Goal: Task Accomplishment & Management: Manage account settings

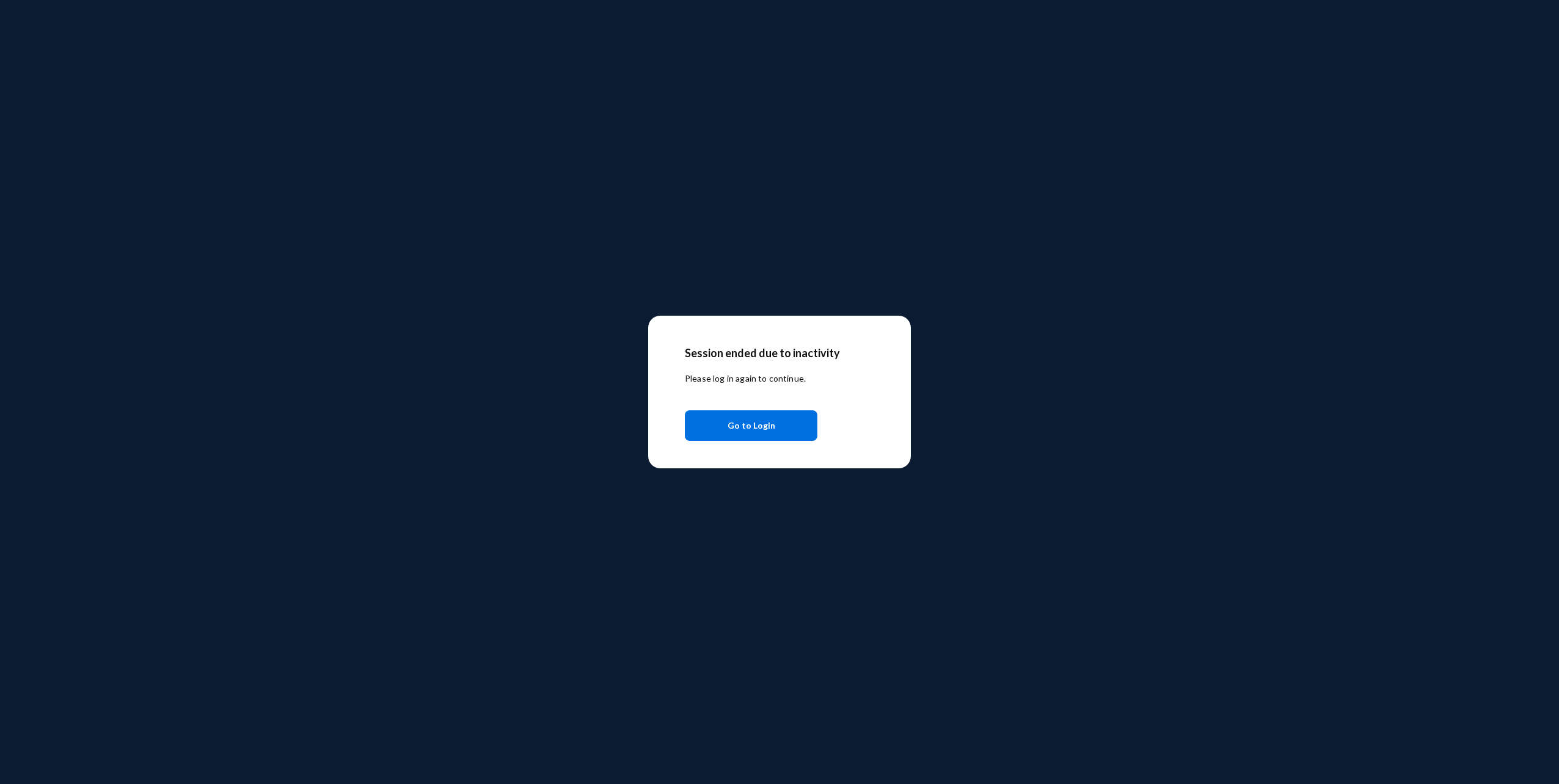
click at [765, 426] on span "Go to Login" at bounding box center [751, 425] width 47 height 22
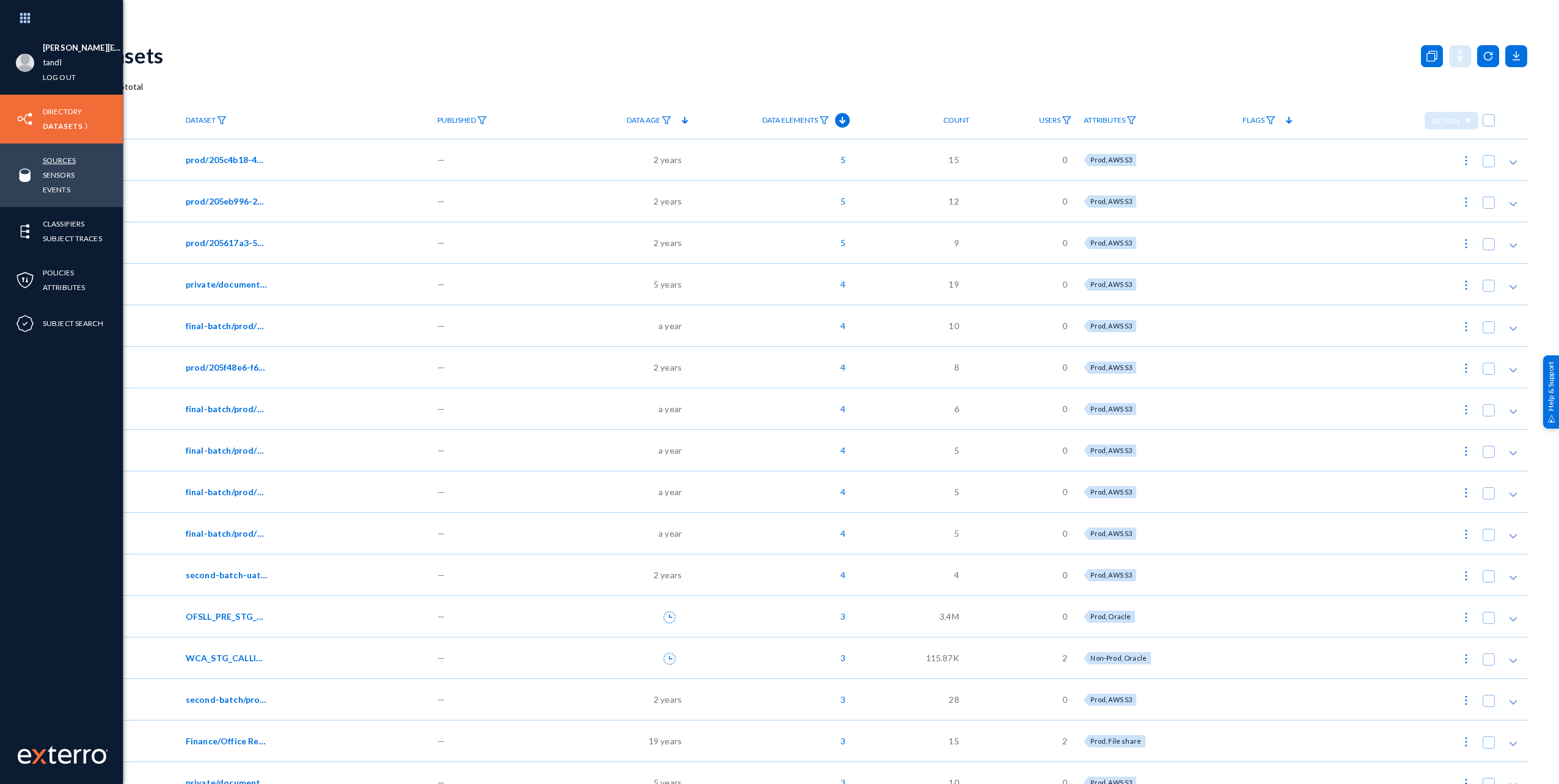
click at [53, 160] on link "Sources" at bounding box center [58, 160] width 33 height 14
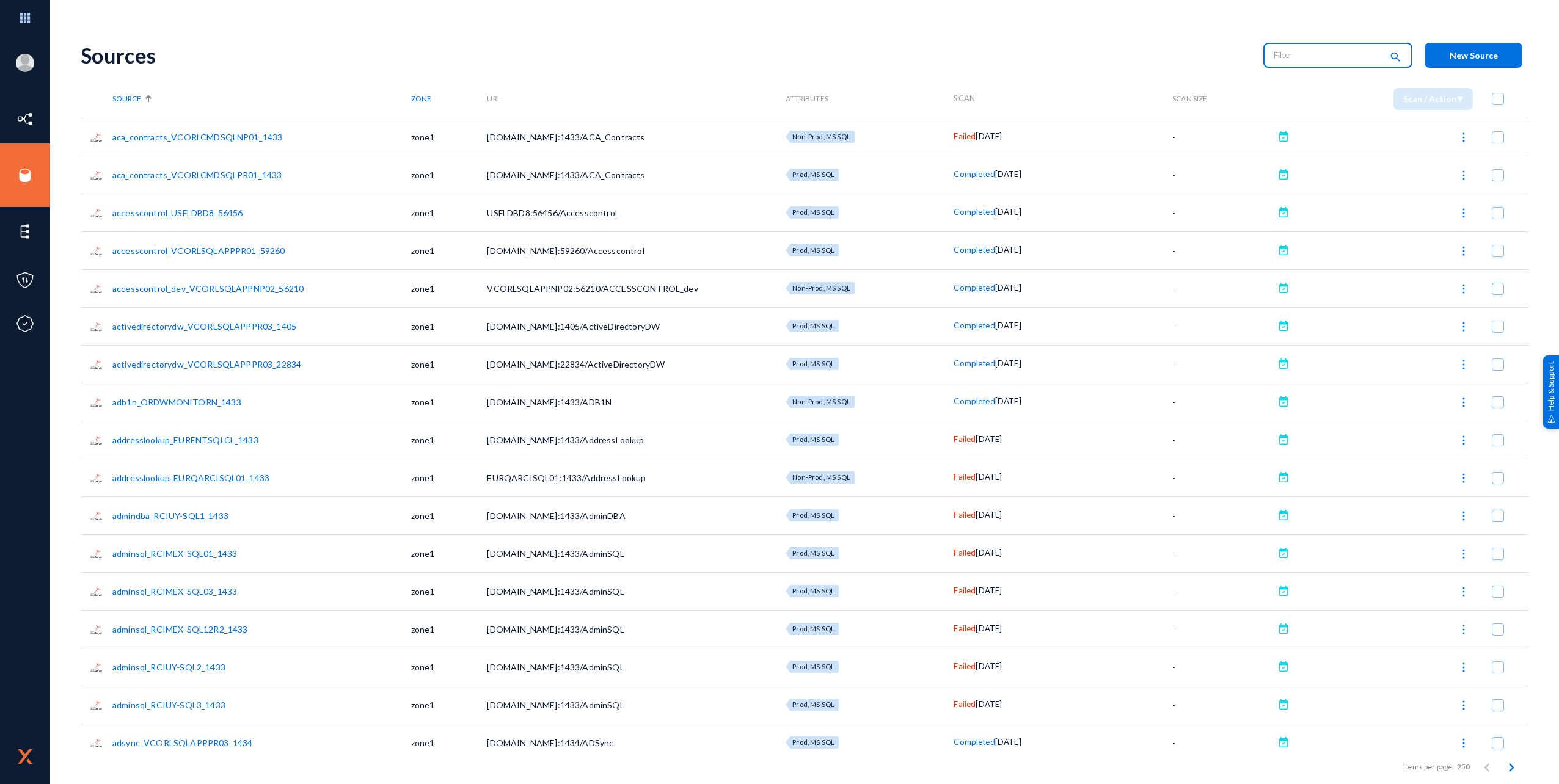
click at [1281, 58] on input "text" at bounding box center [1328, 55] width 108 height 19
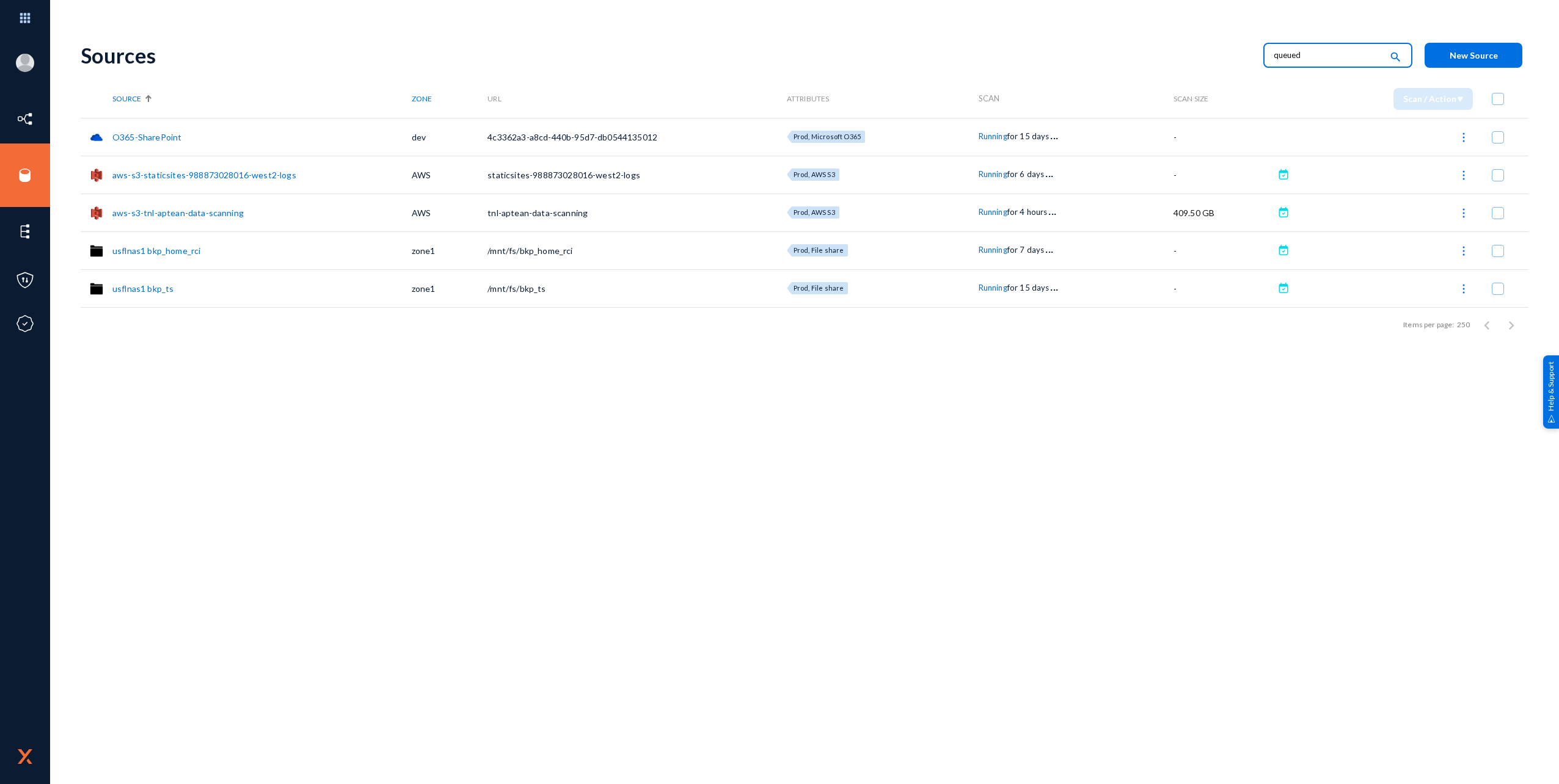
type input "queued"
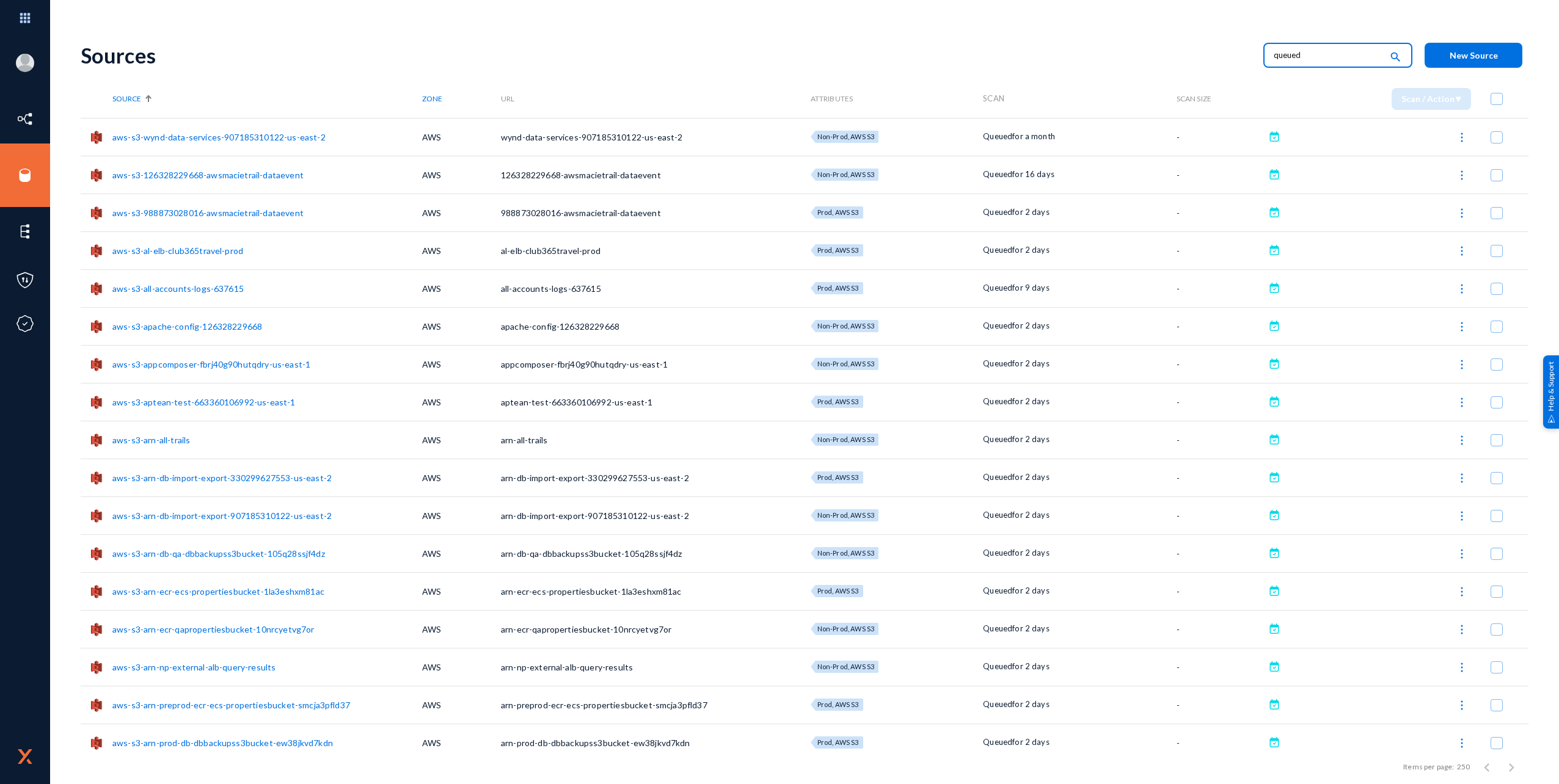
click at [1493, 104] on span at bounding box center [1497, 99] width 12 height 12
click at [1496, 104] on input "checkbox" at bounding box center [1496, 104] width 1 height 1
checkbox input "true"
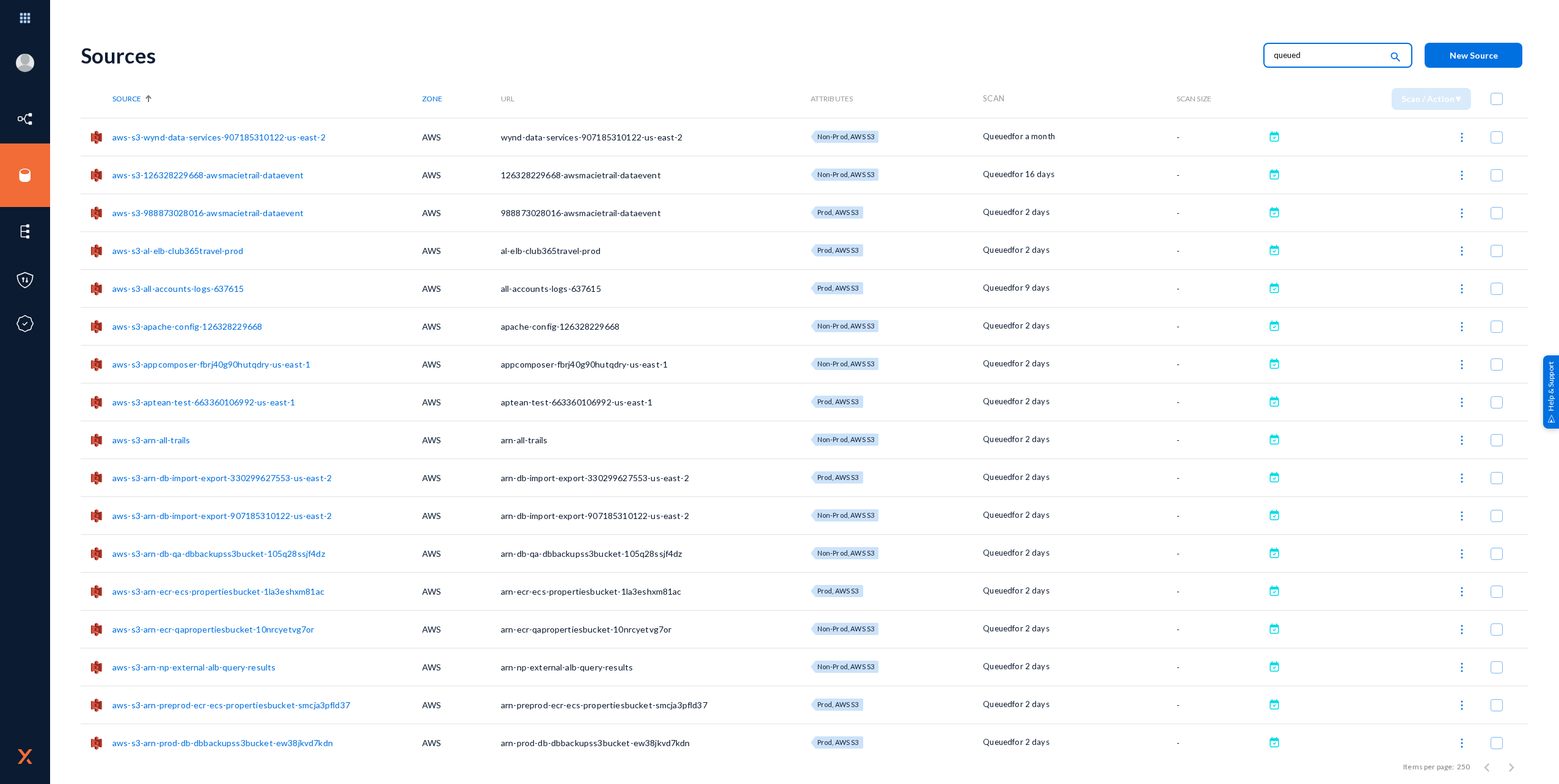
checkbox input "true"
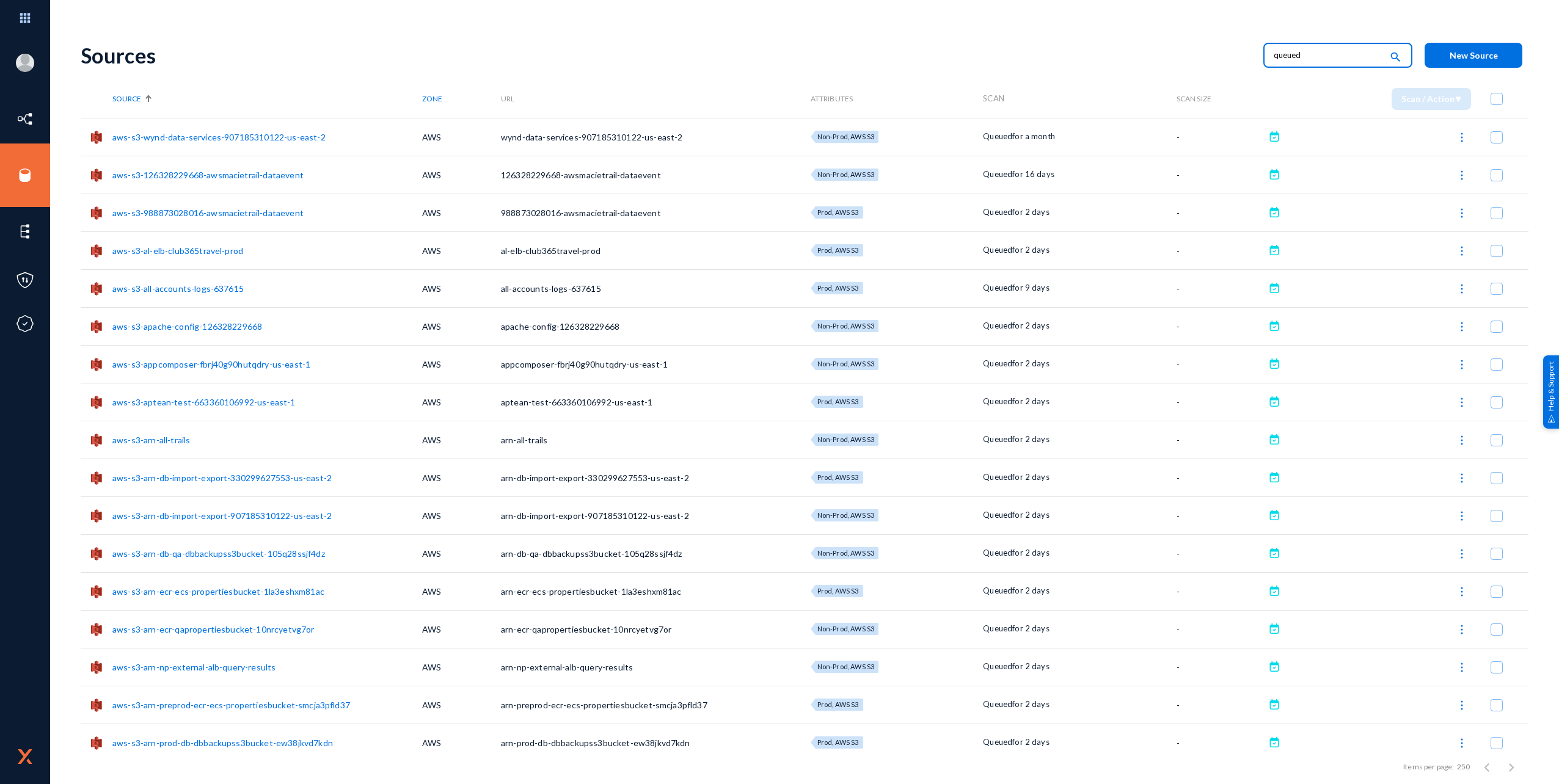
checkbox input "true"
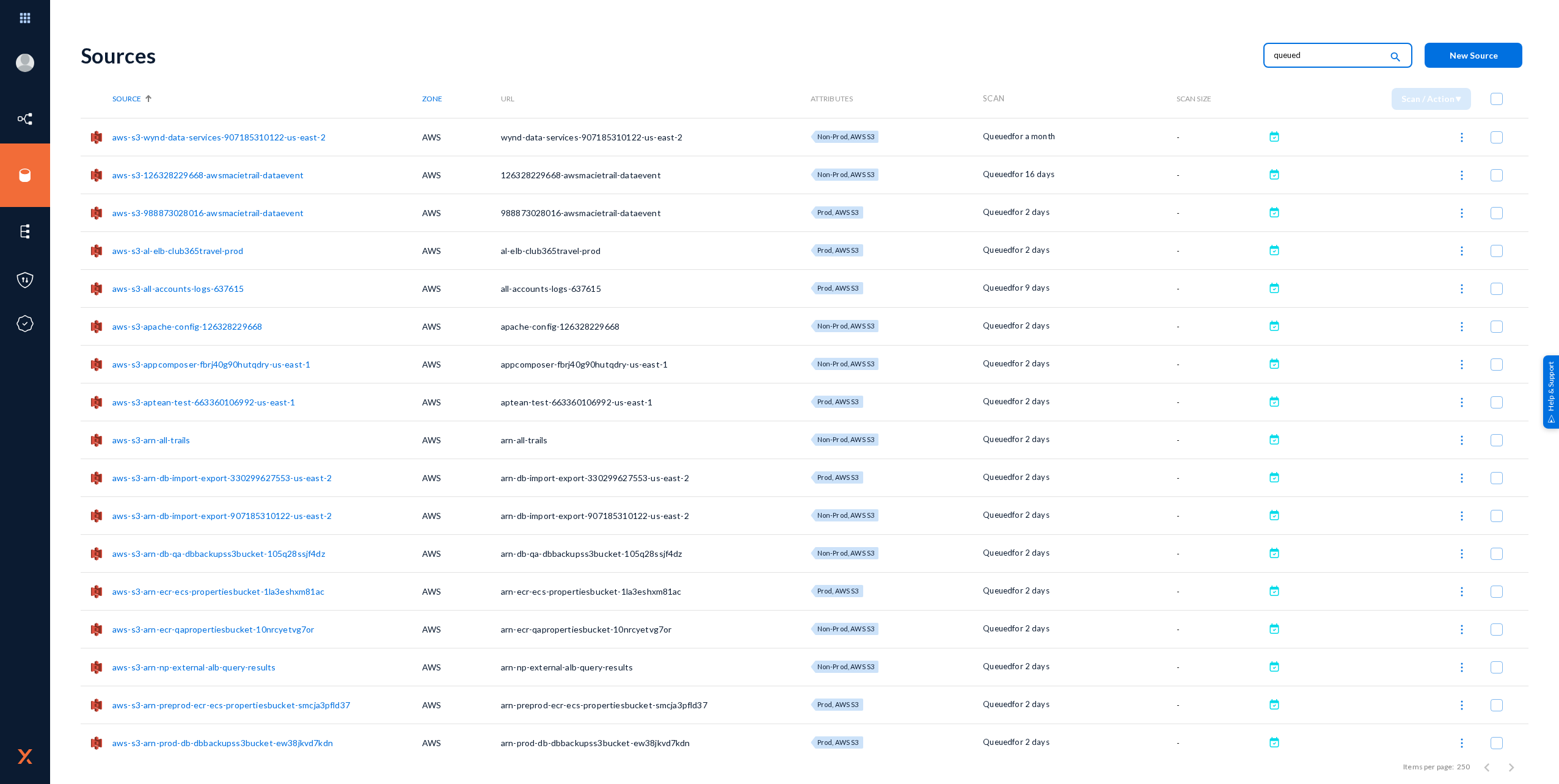
checkbox input "true"
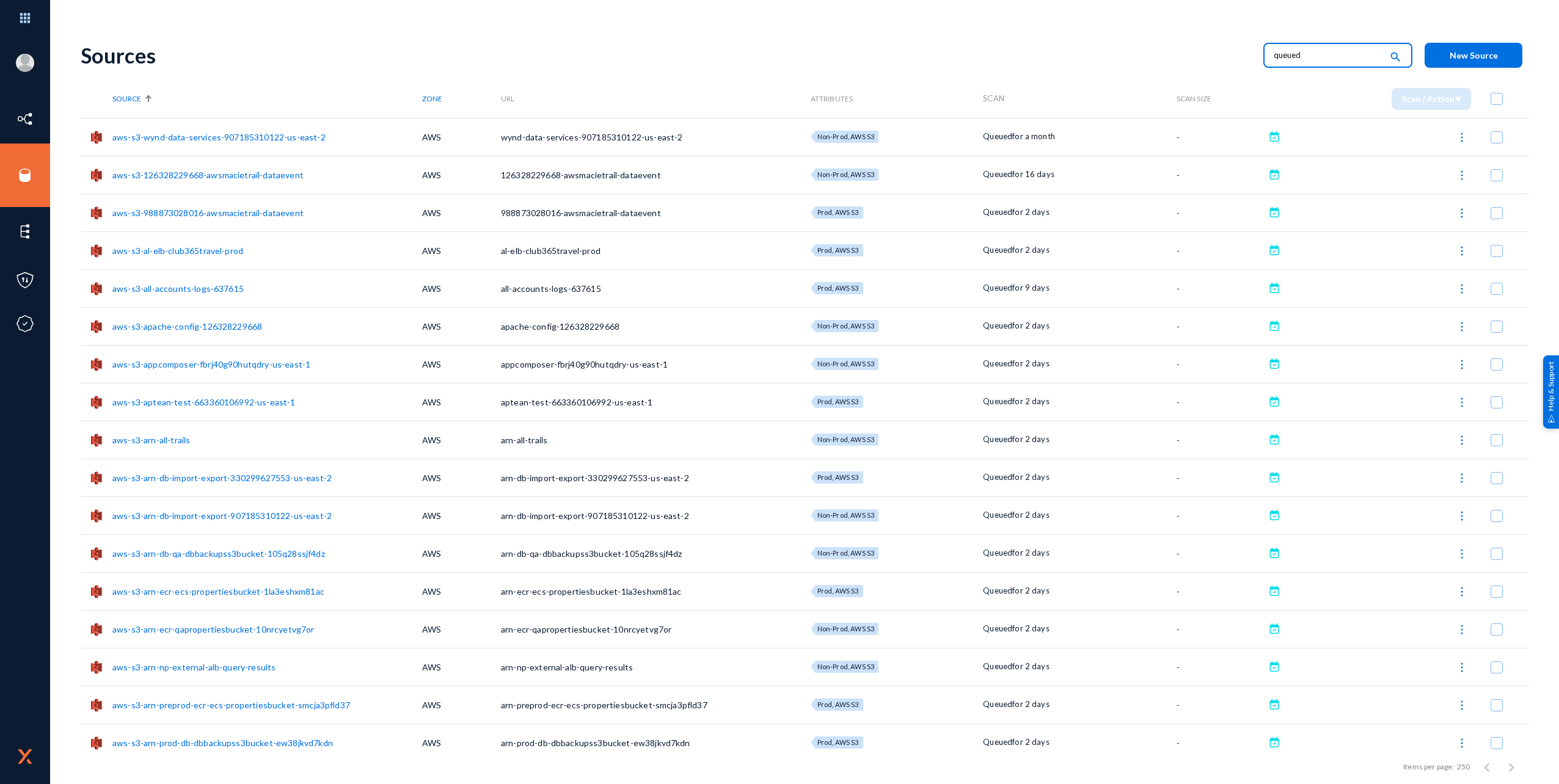
checkbox input "true"
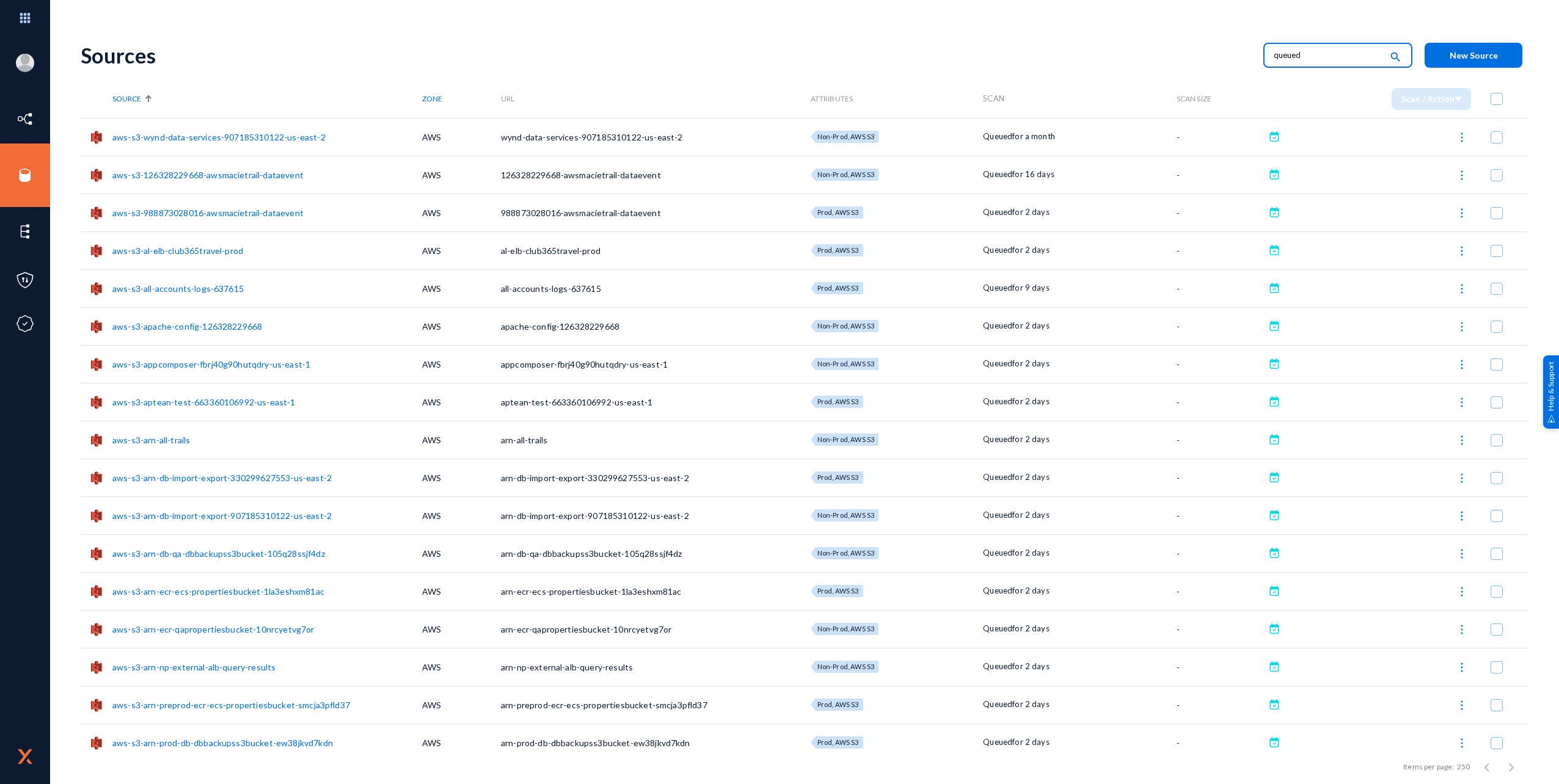
checkbox input "true"
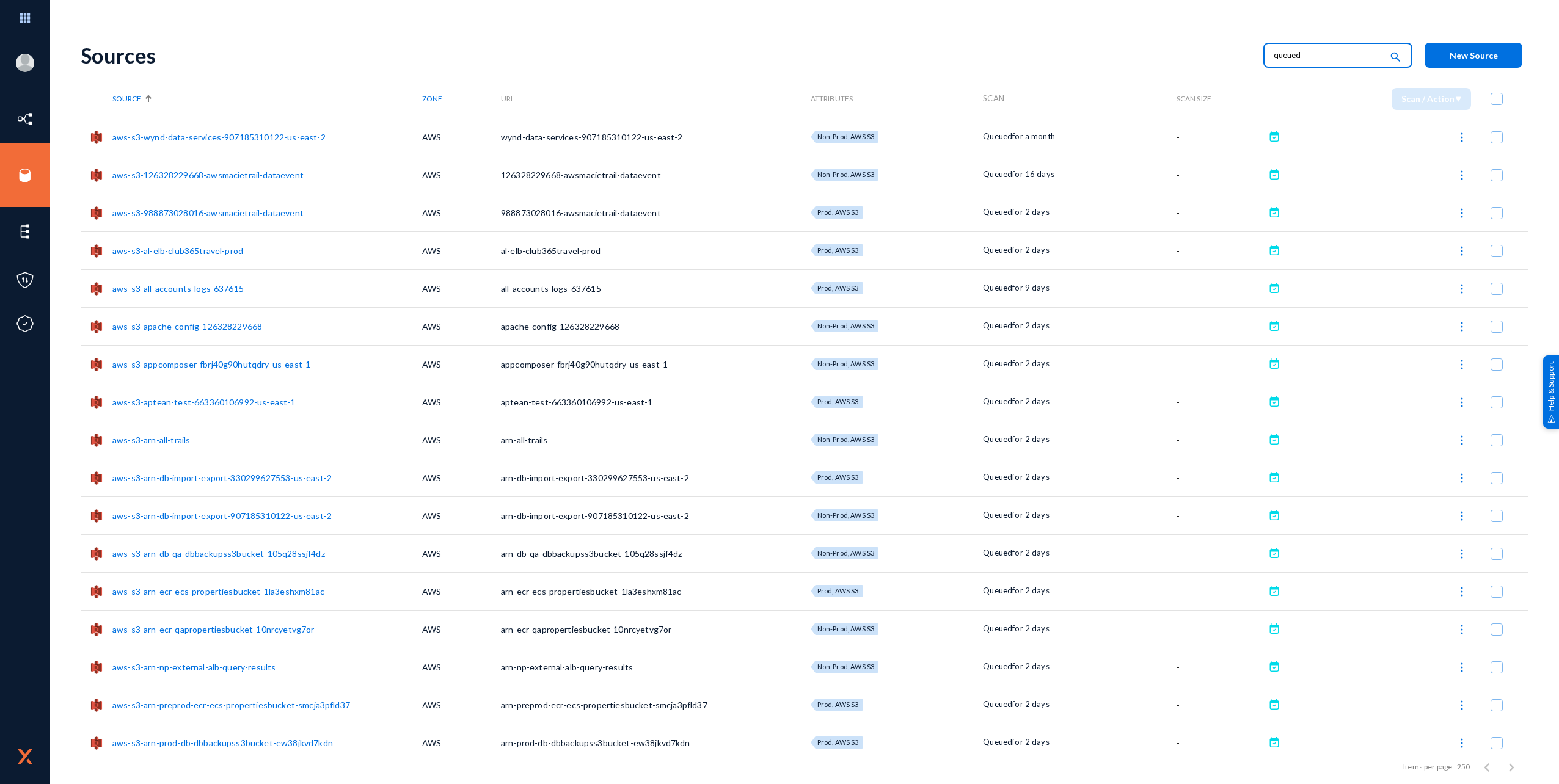
checkbox input "true"
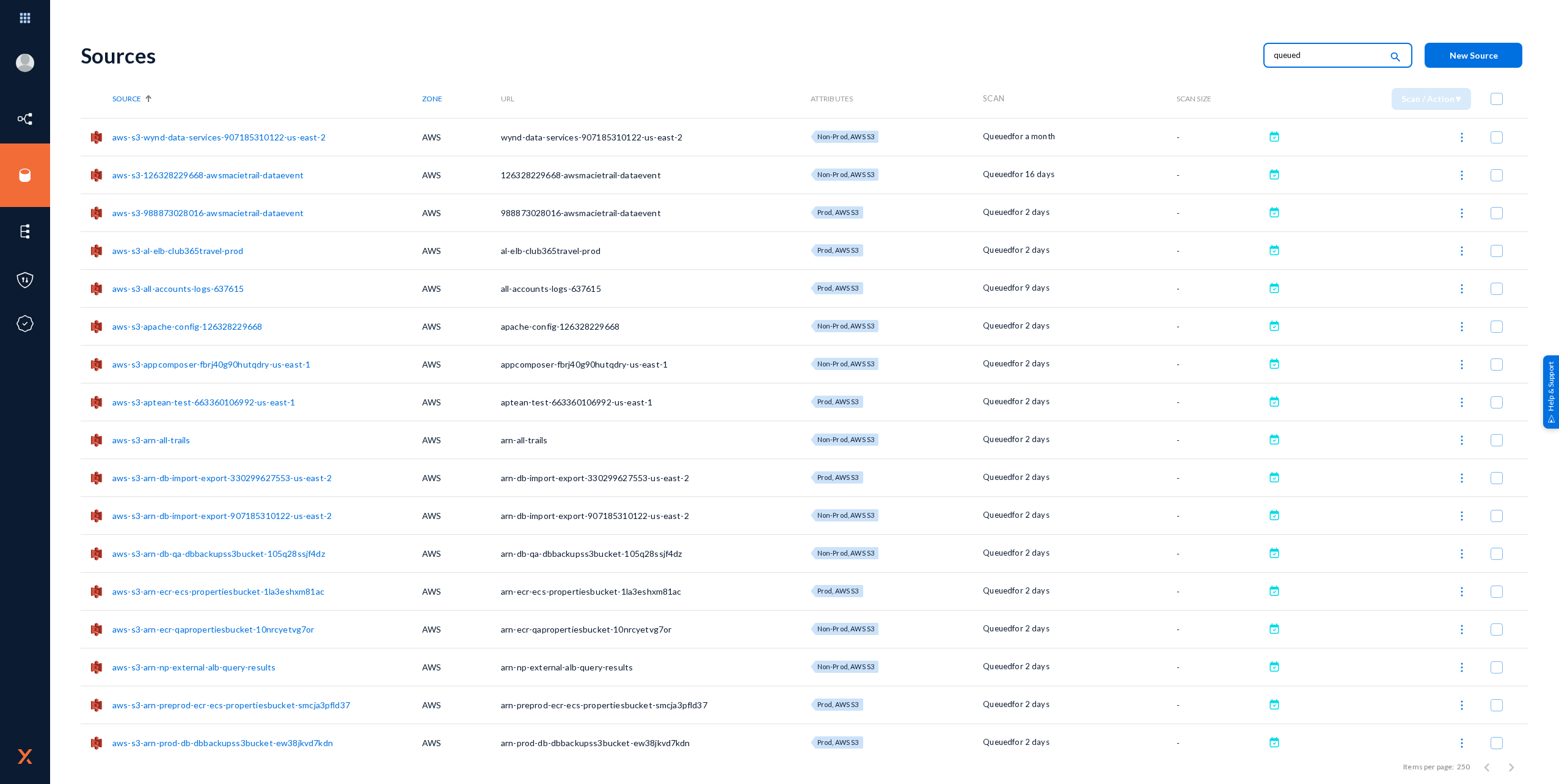
checkbox input "true"
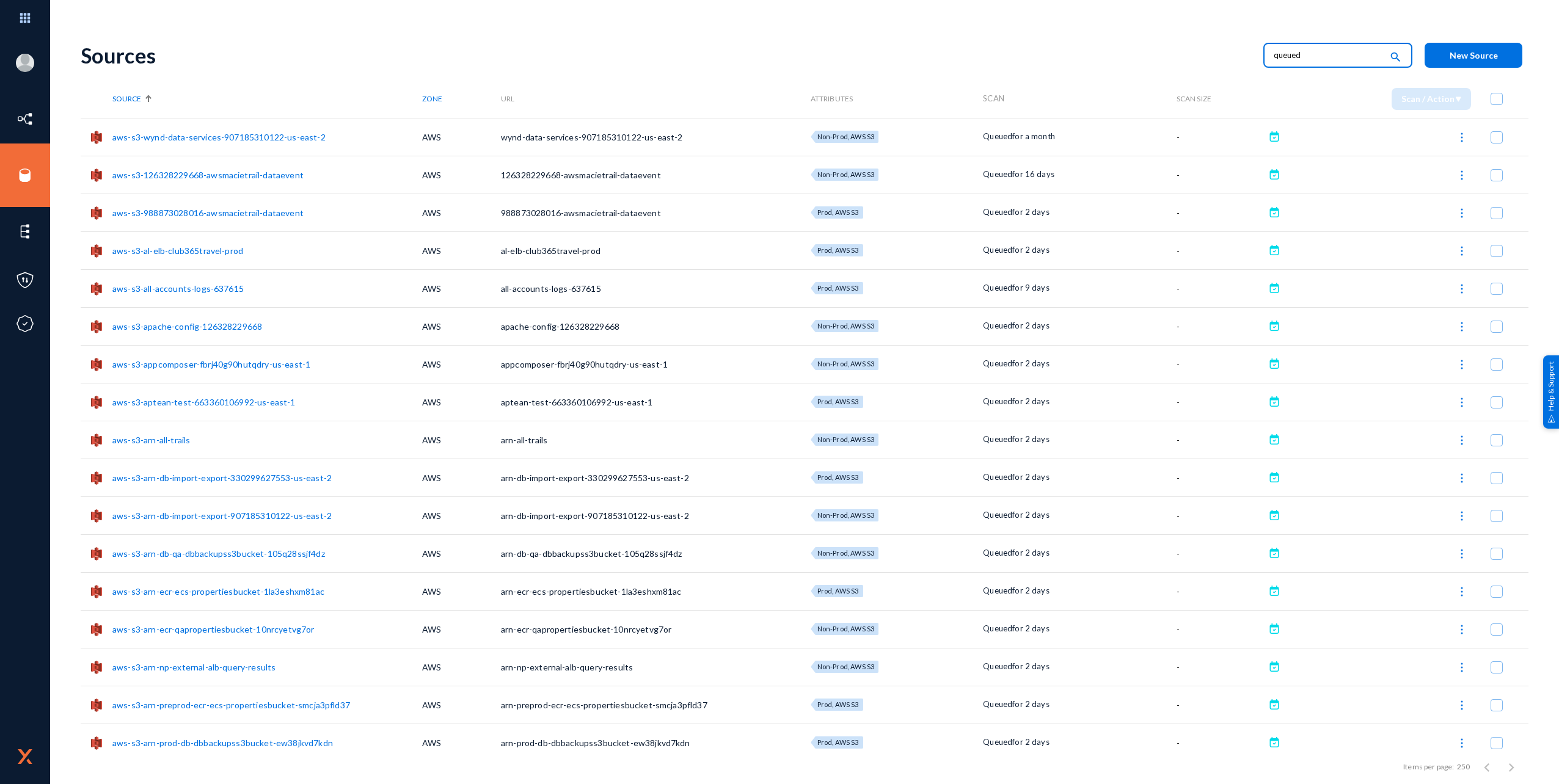
checkbox input "true"
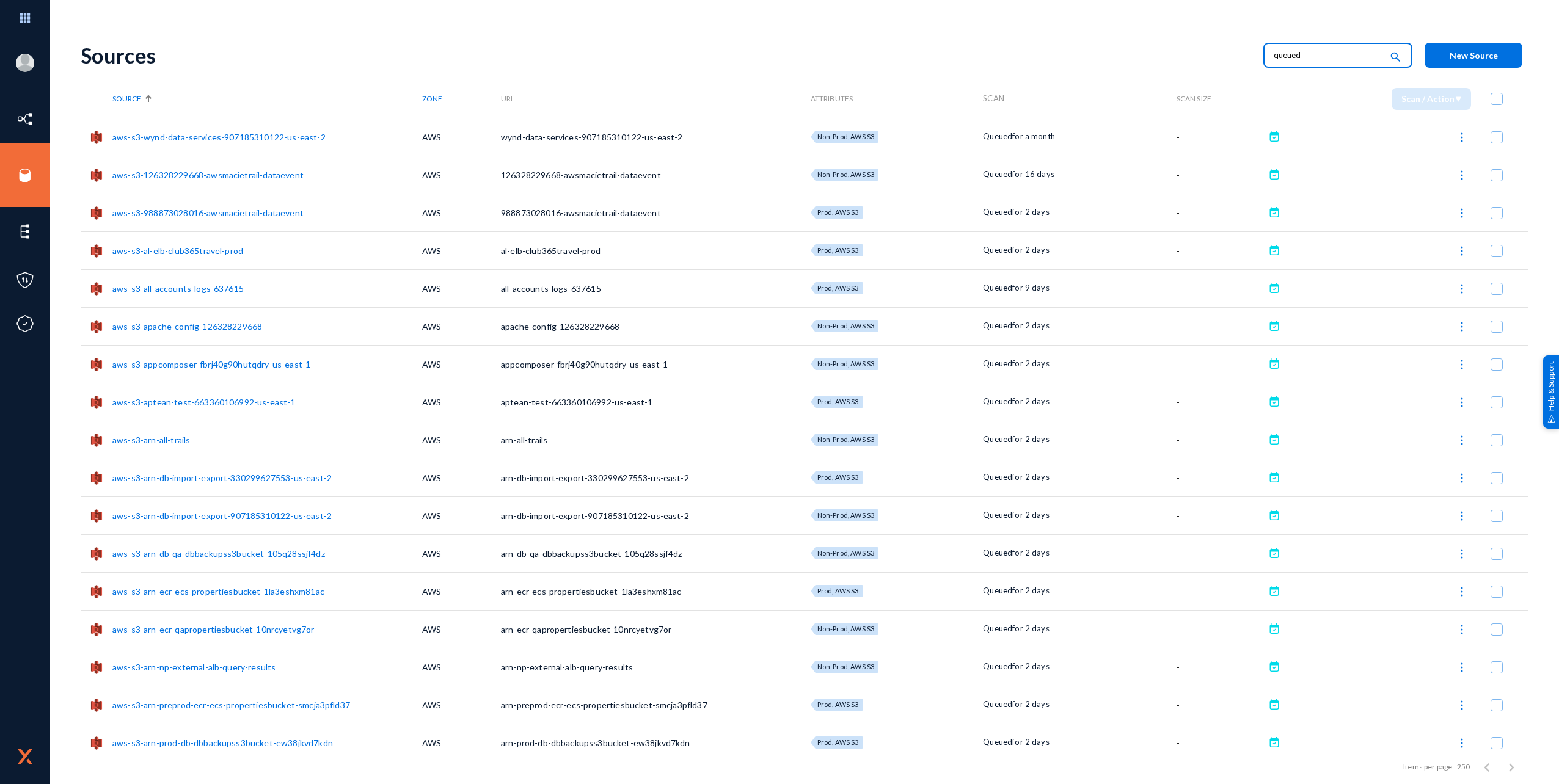
checkbox input "true"
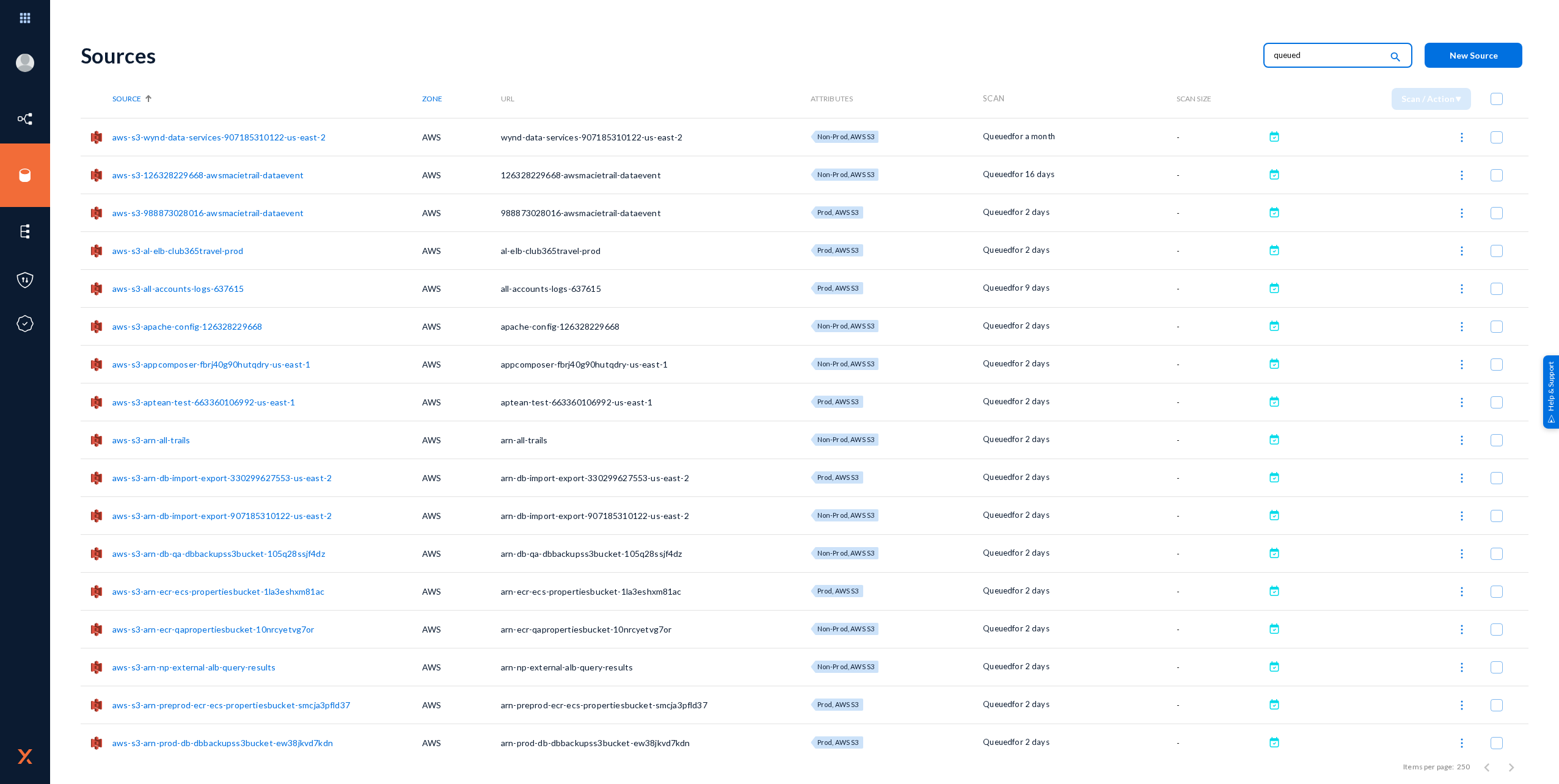
checkbox input "true"
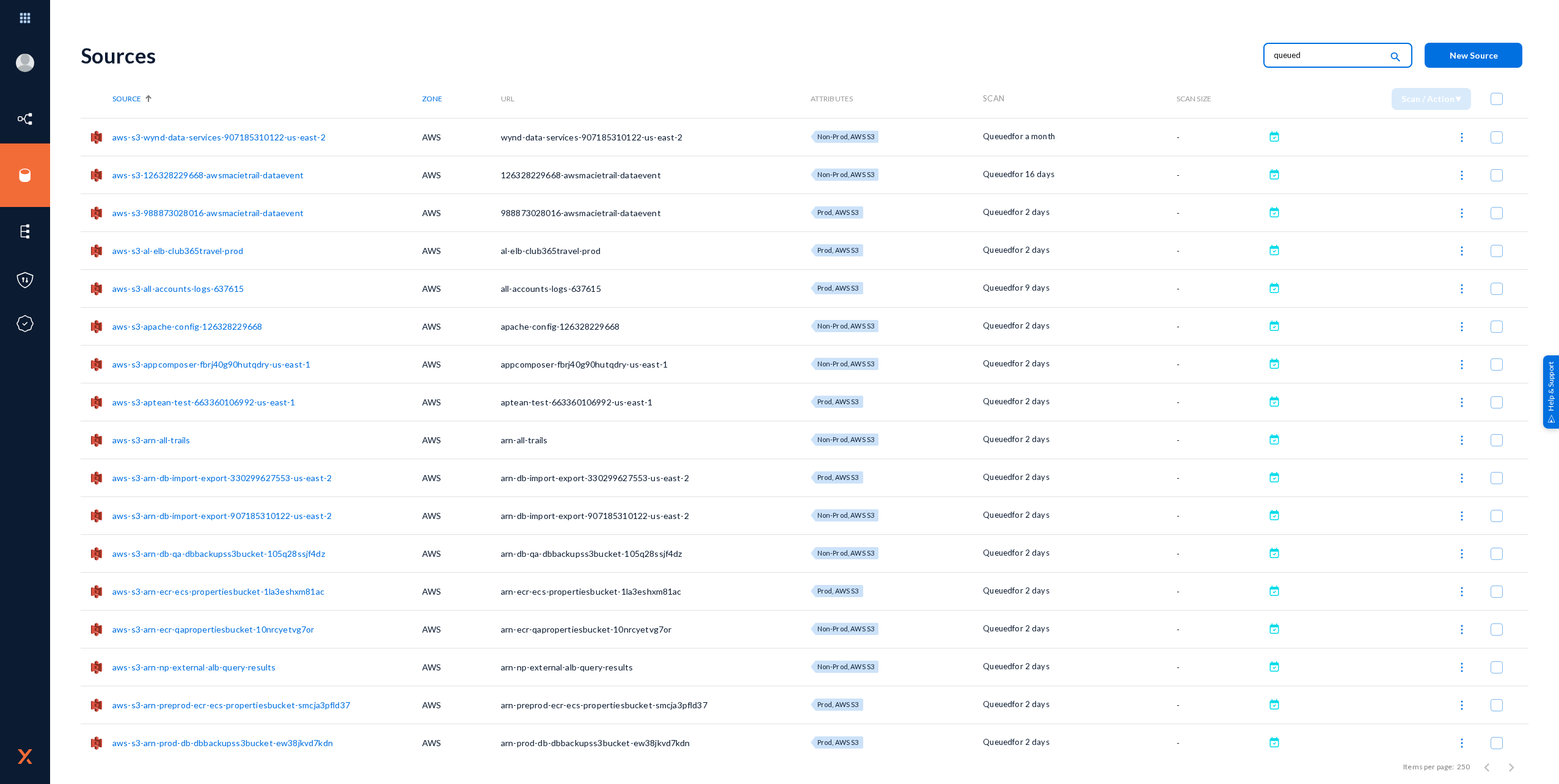
checkbox input "true"
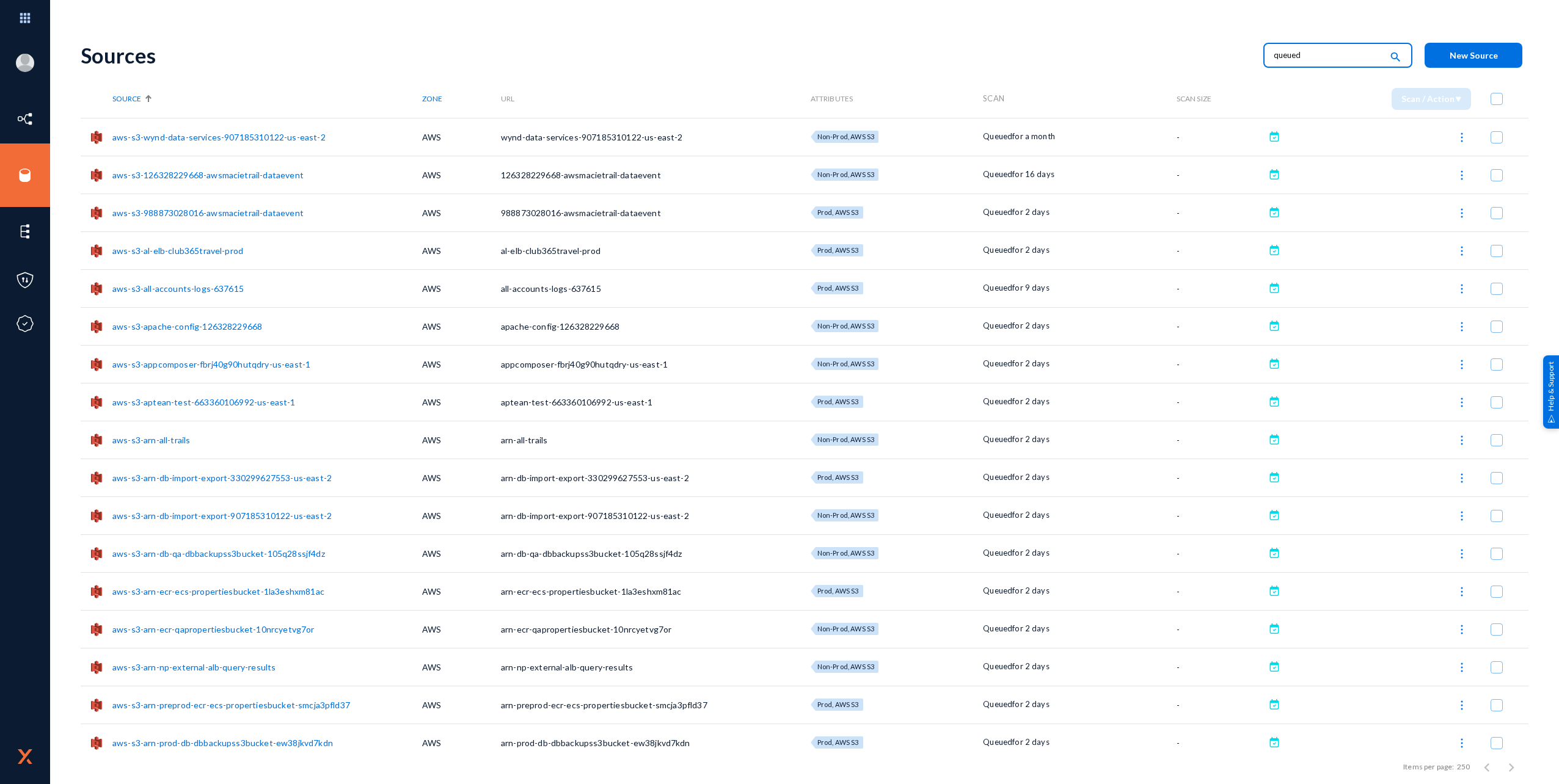
checkbox input "true"
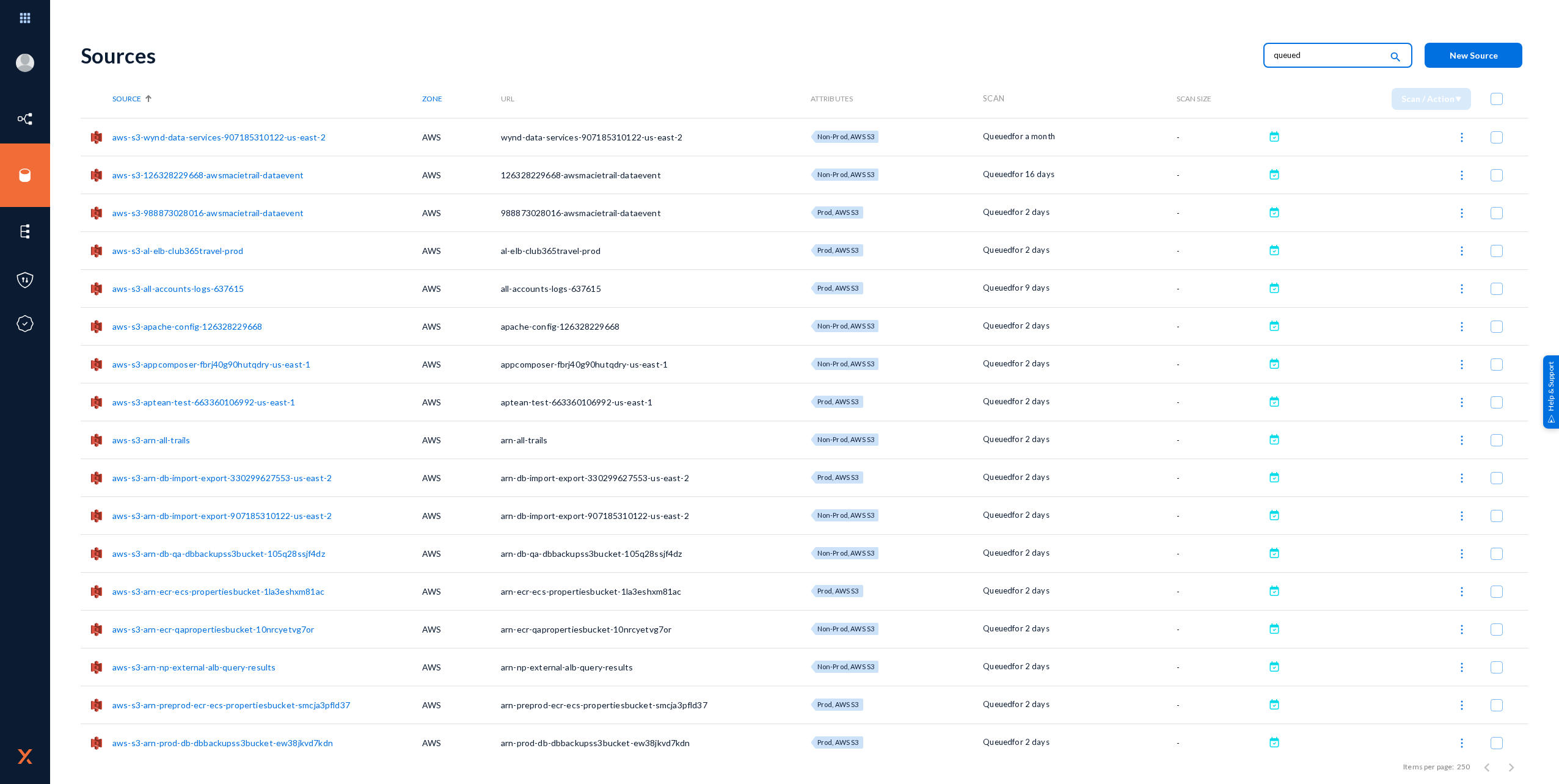
checkbox input "true"
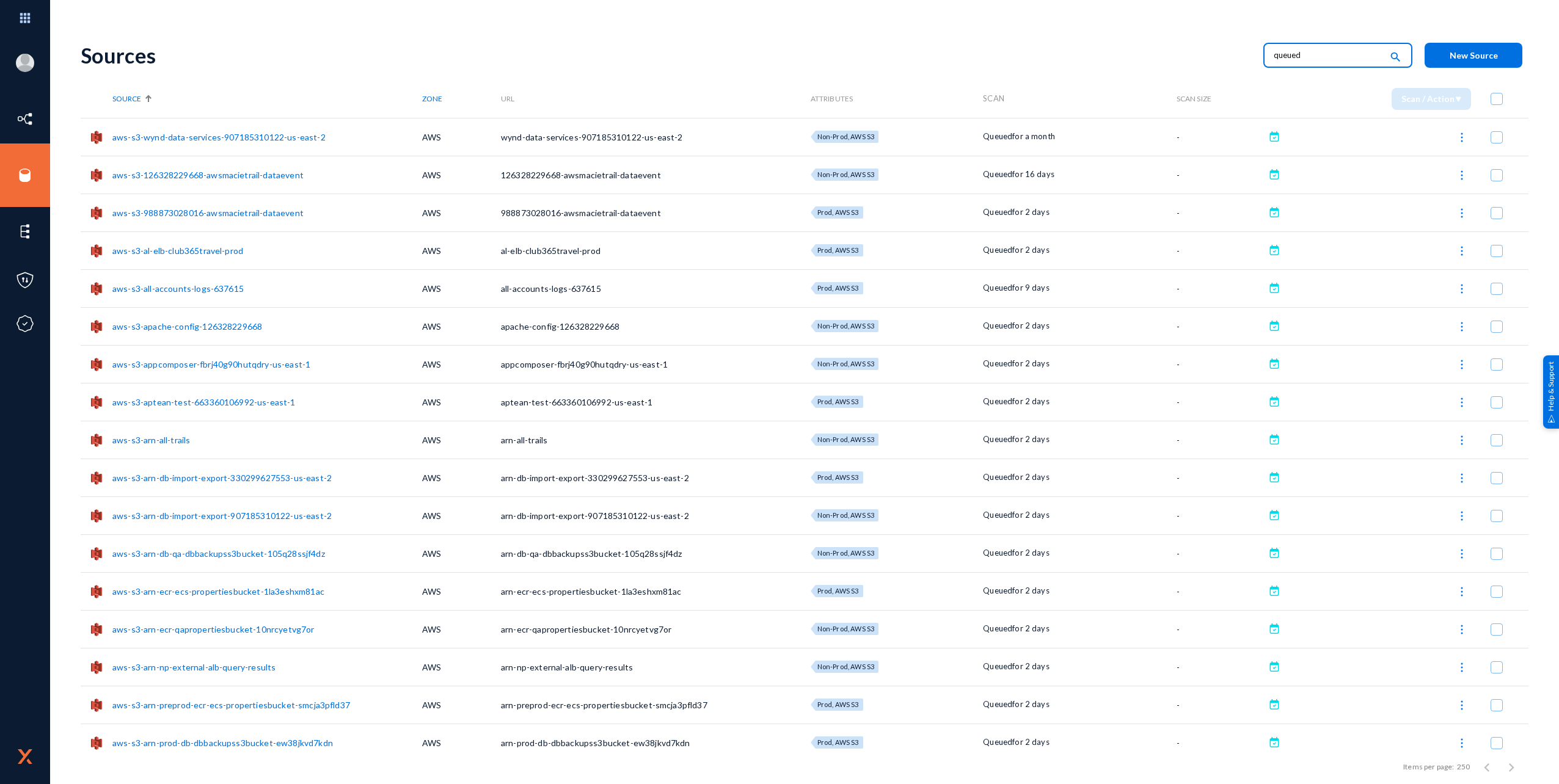
checkbox input "true"
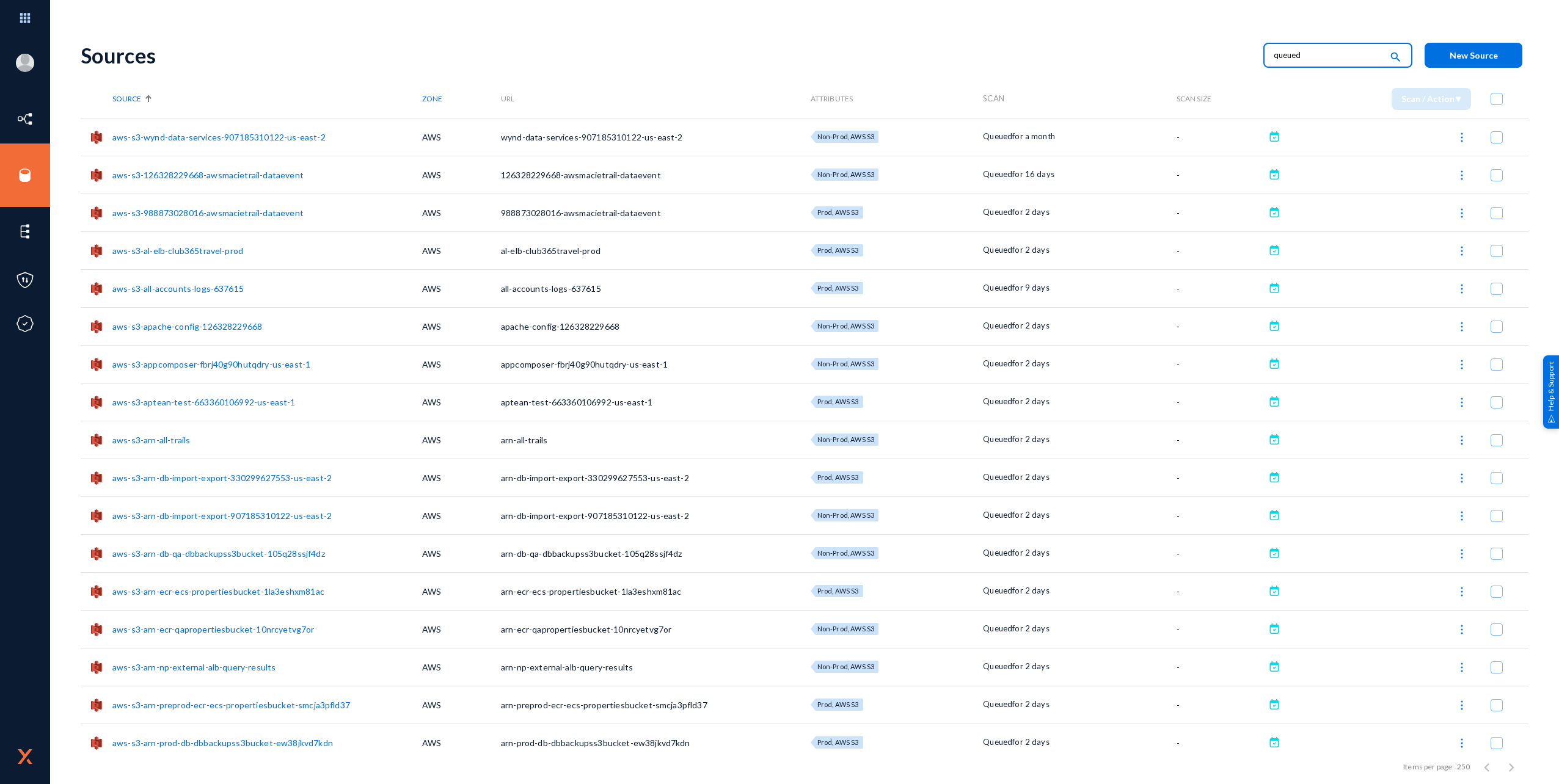
checkbox input "true"
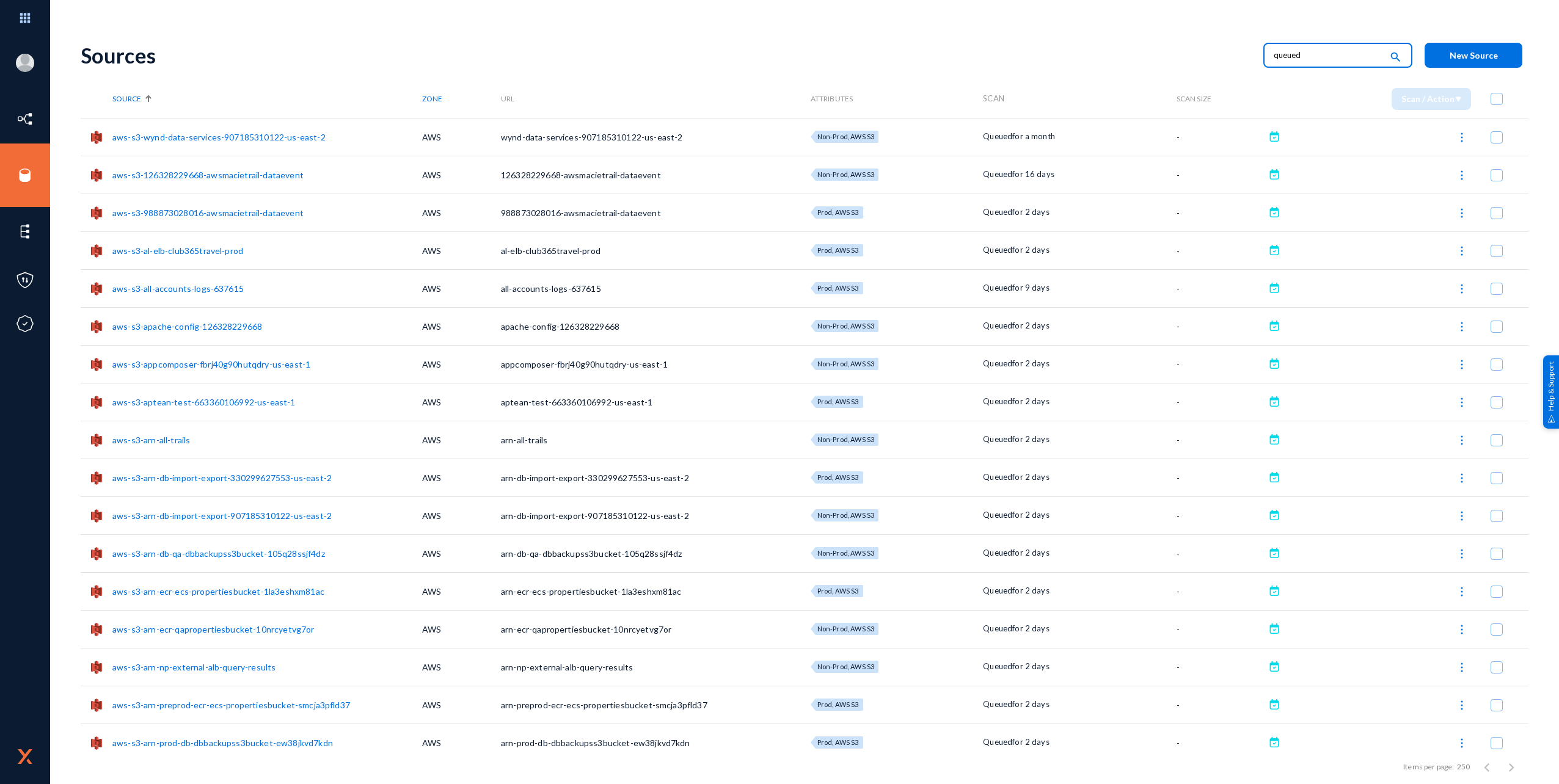
checkbox input "true"
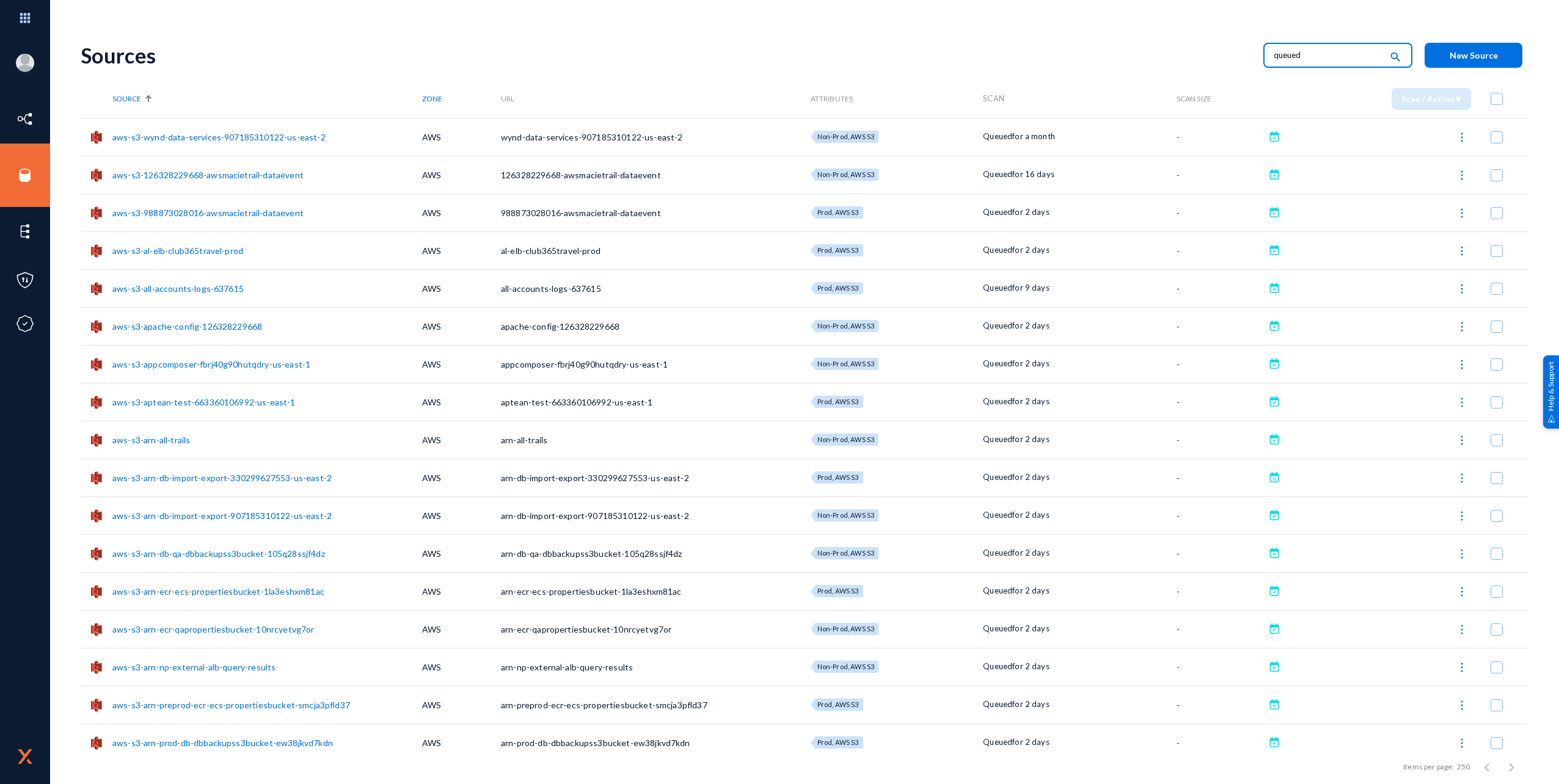
checkbox input "true"
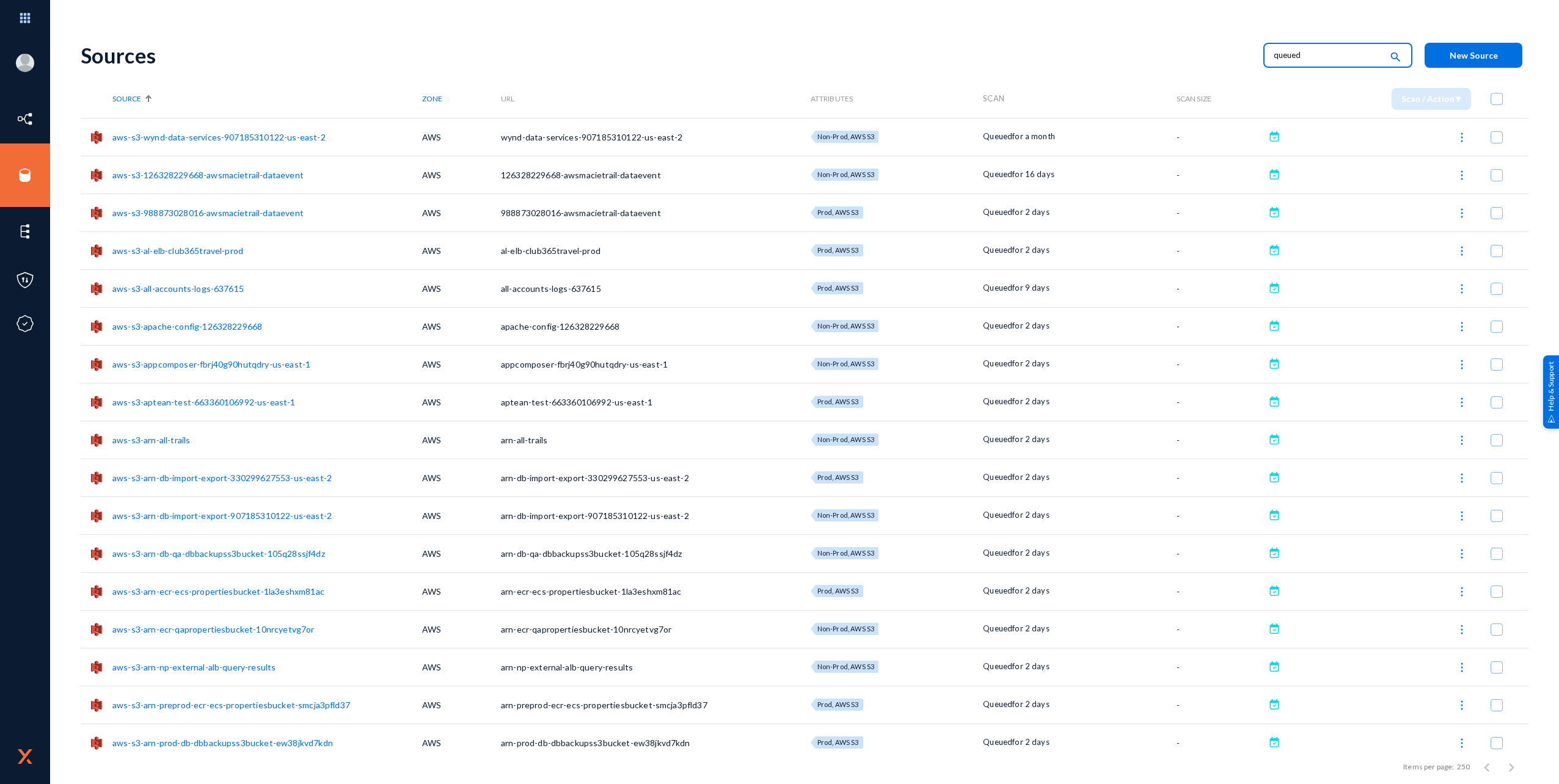
checkbox input "true"
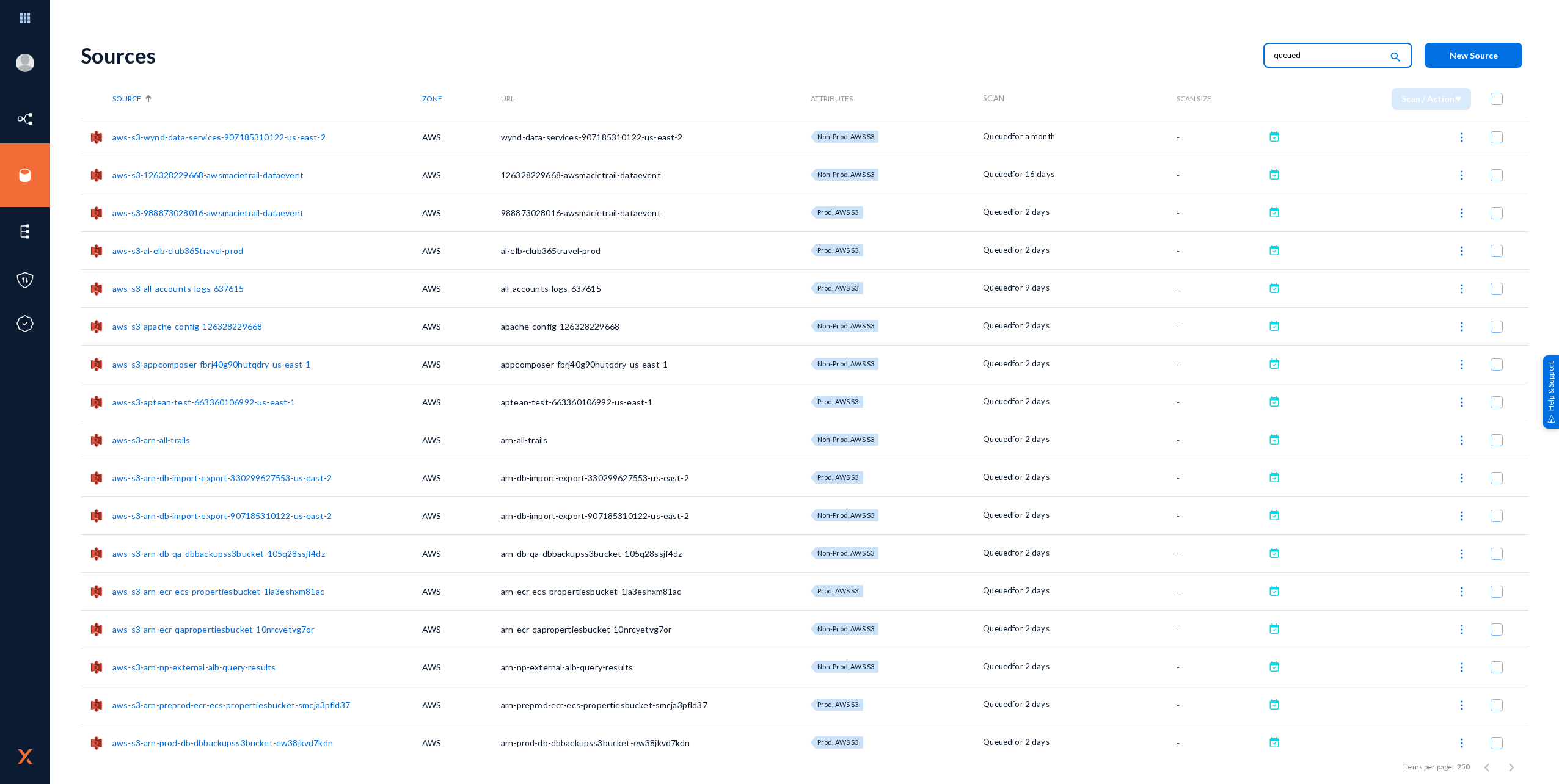
checkbox input "true"
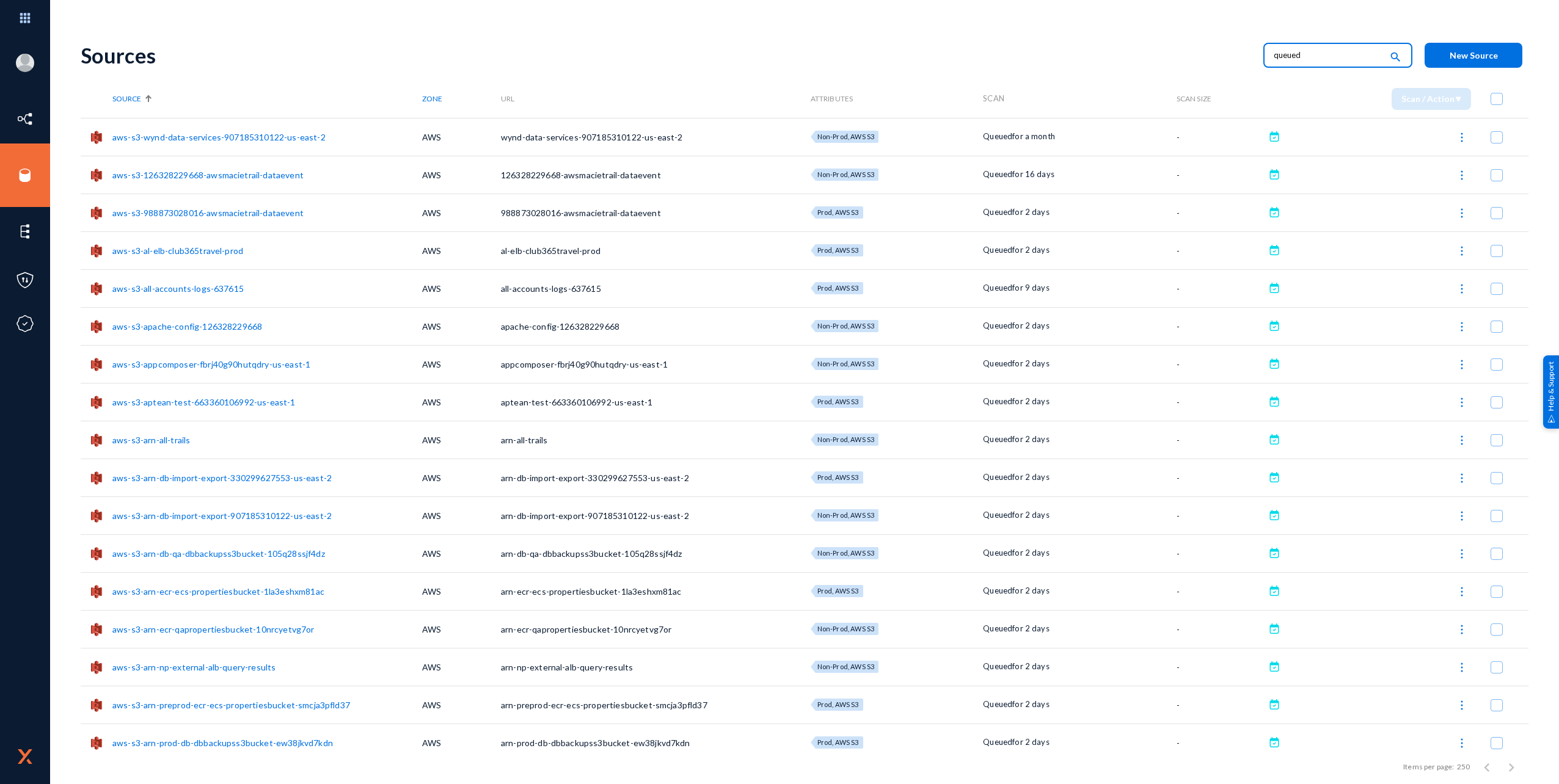
checkbox input "true"
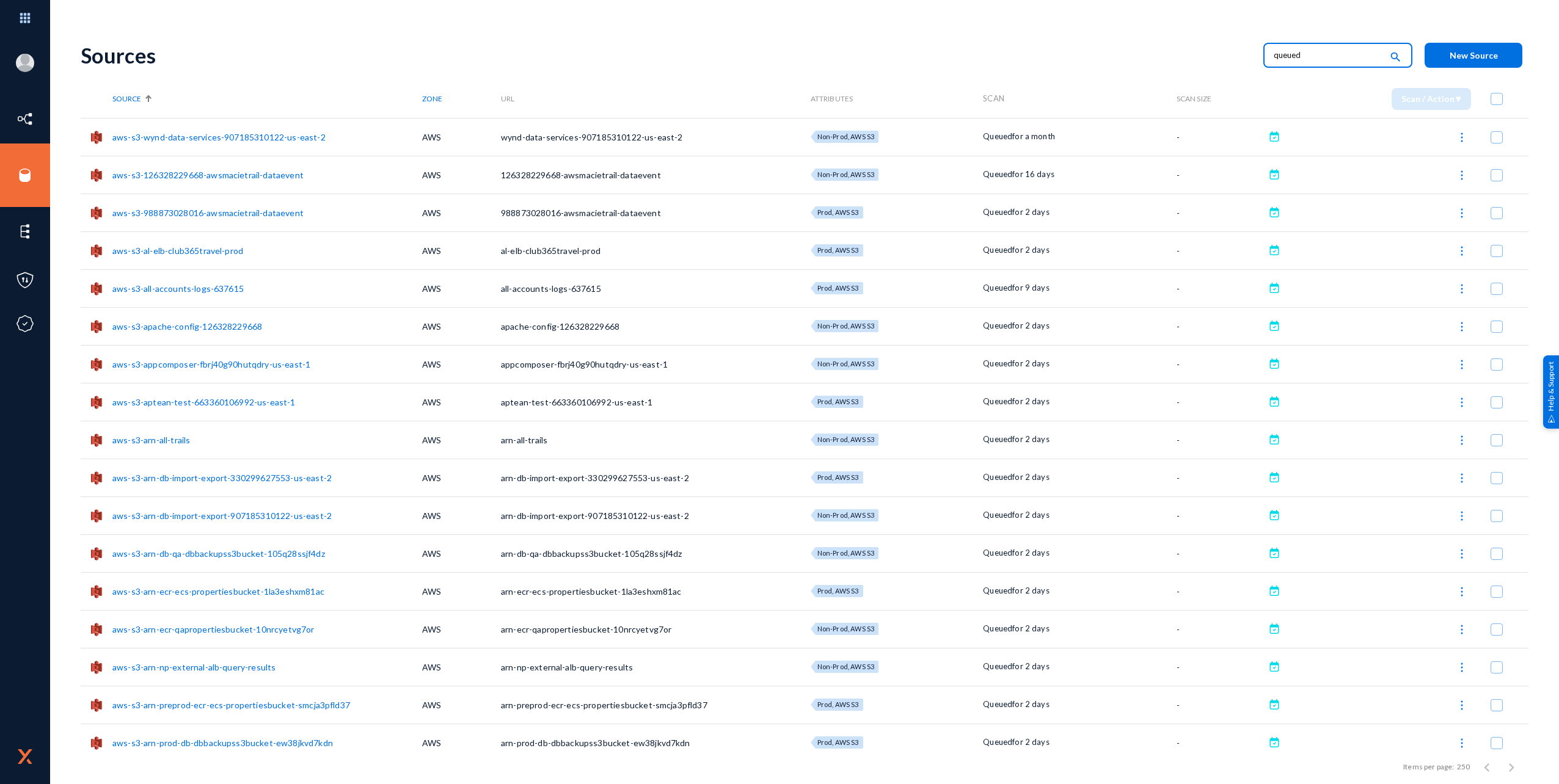
checkbox input "true"
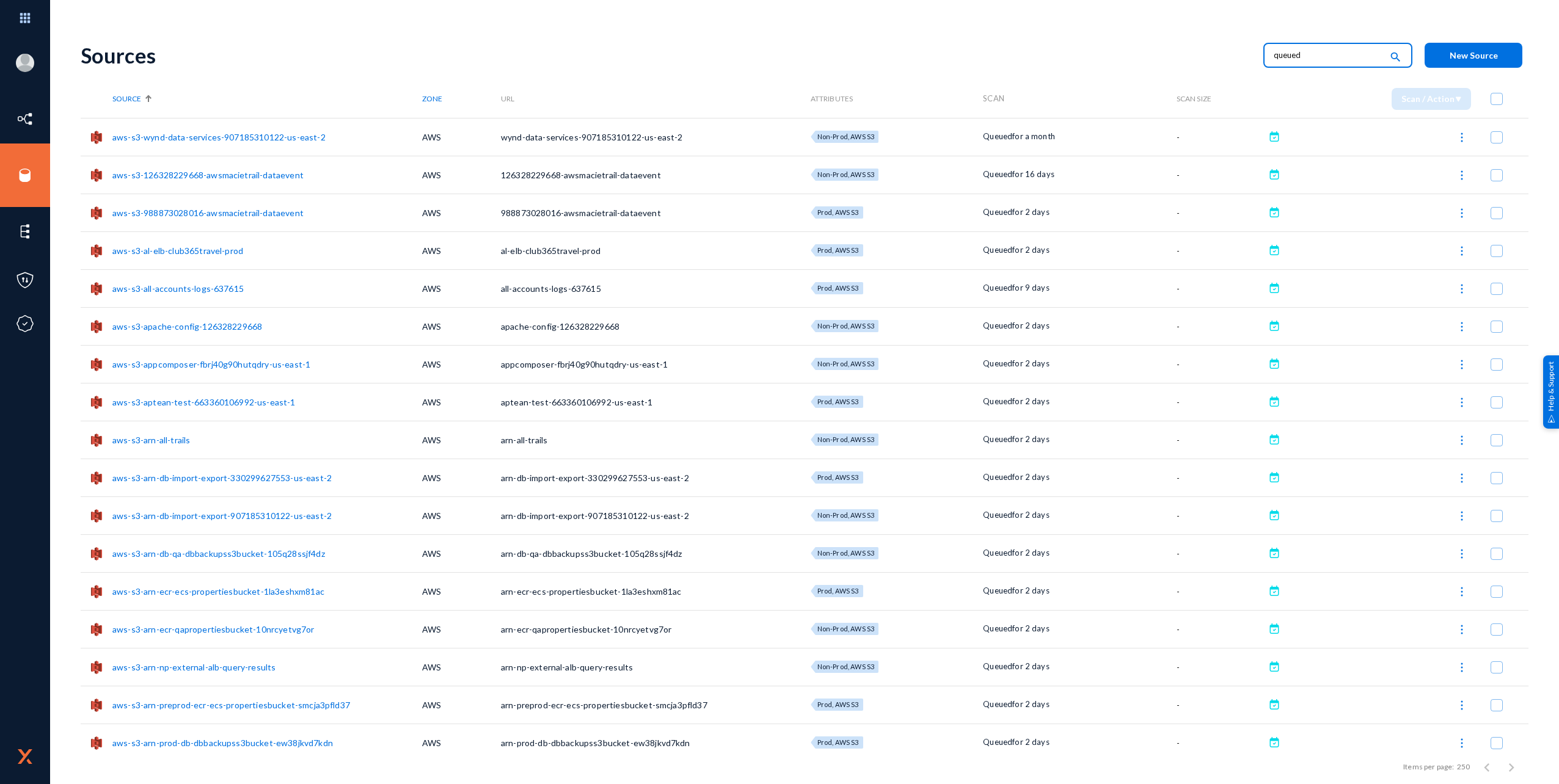
checkbox input "true"
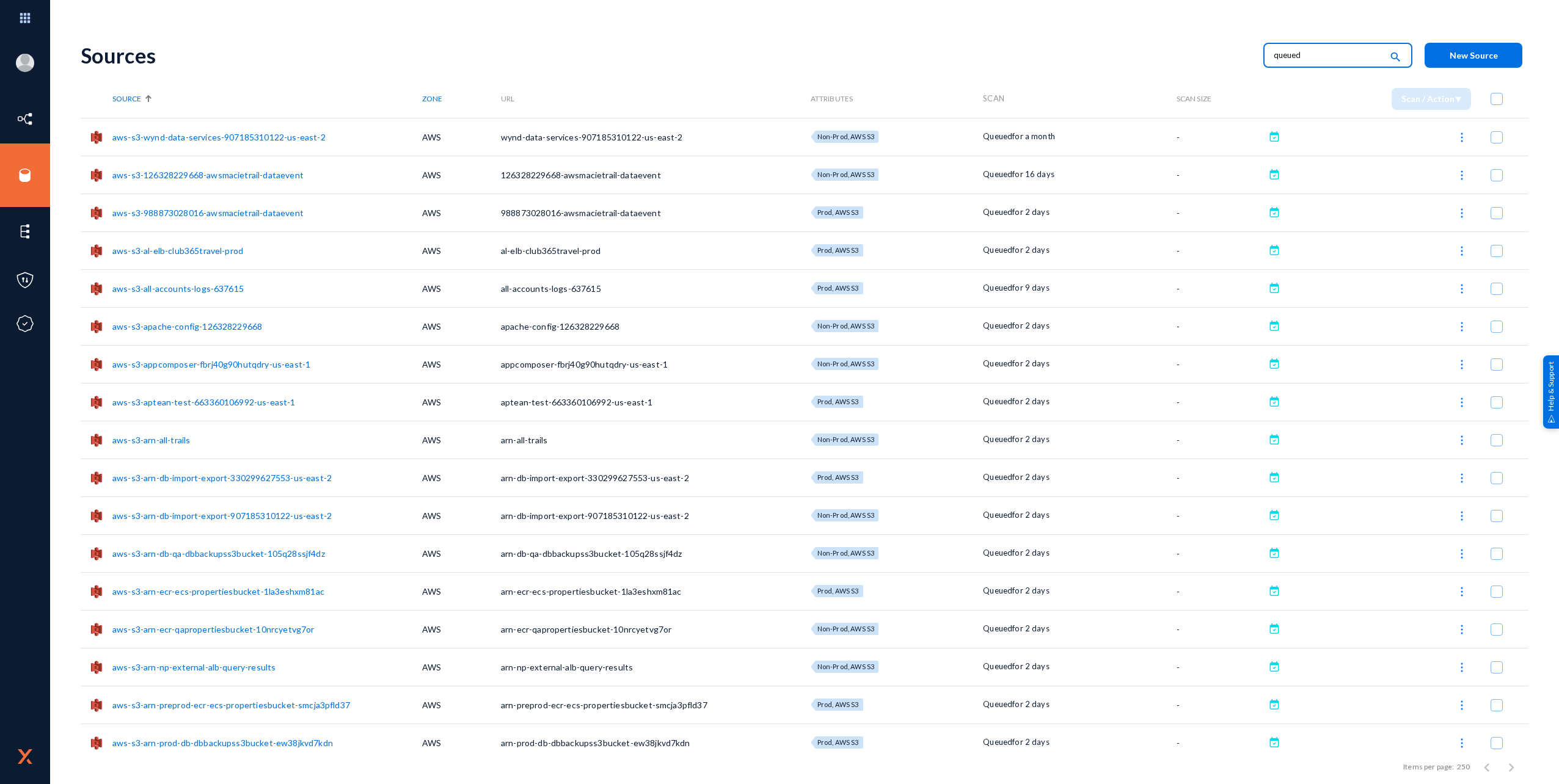
checkbox input "true"
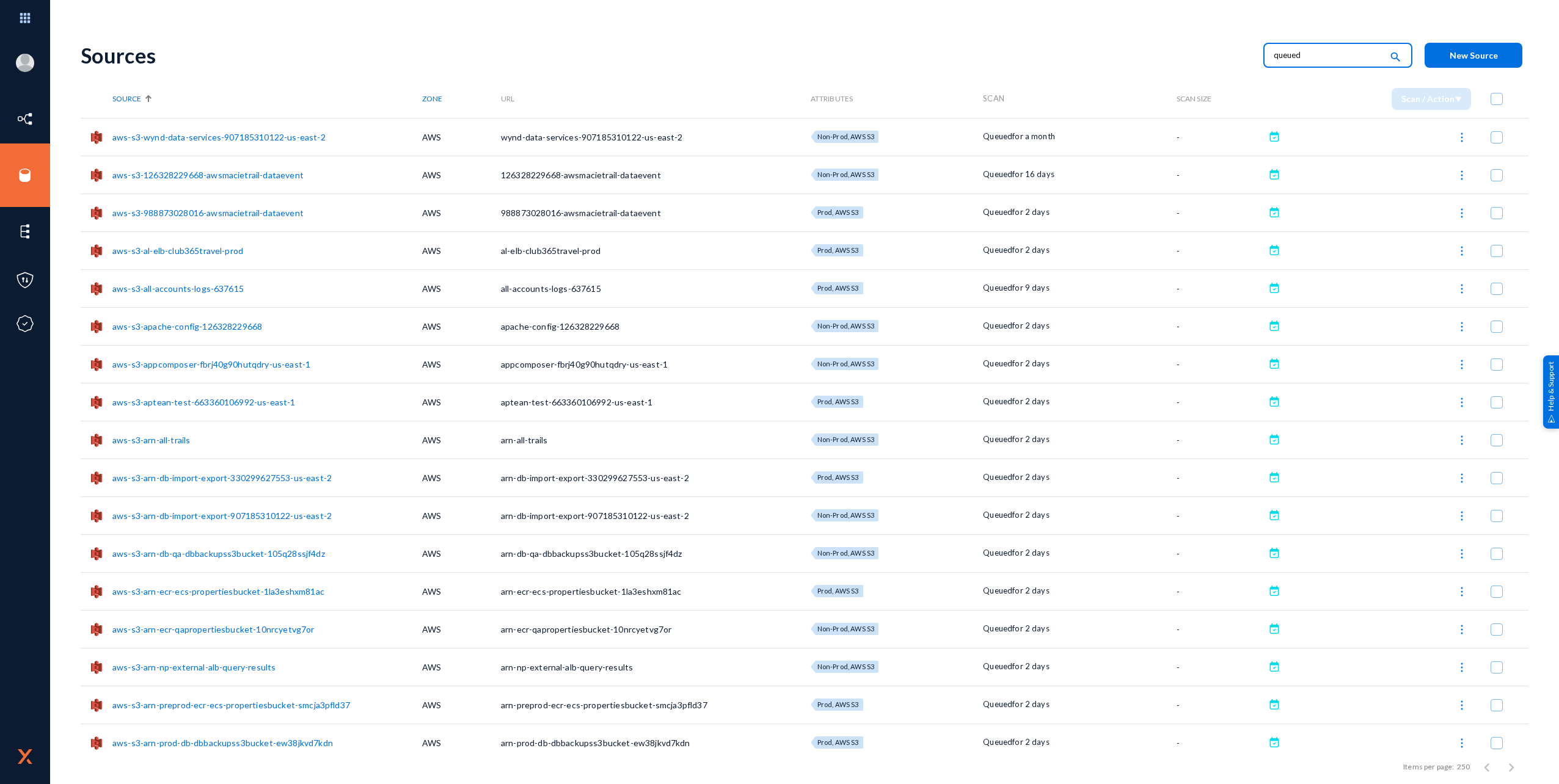
checkbox input "true"
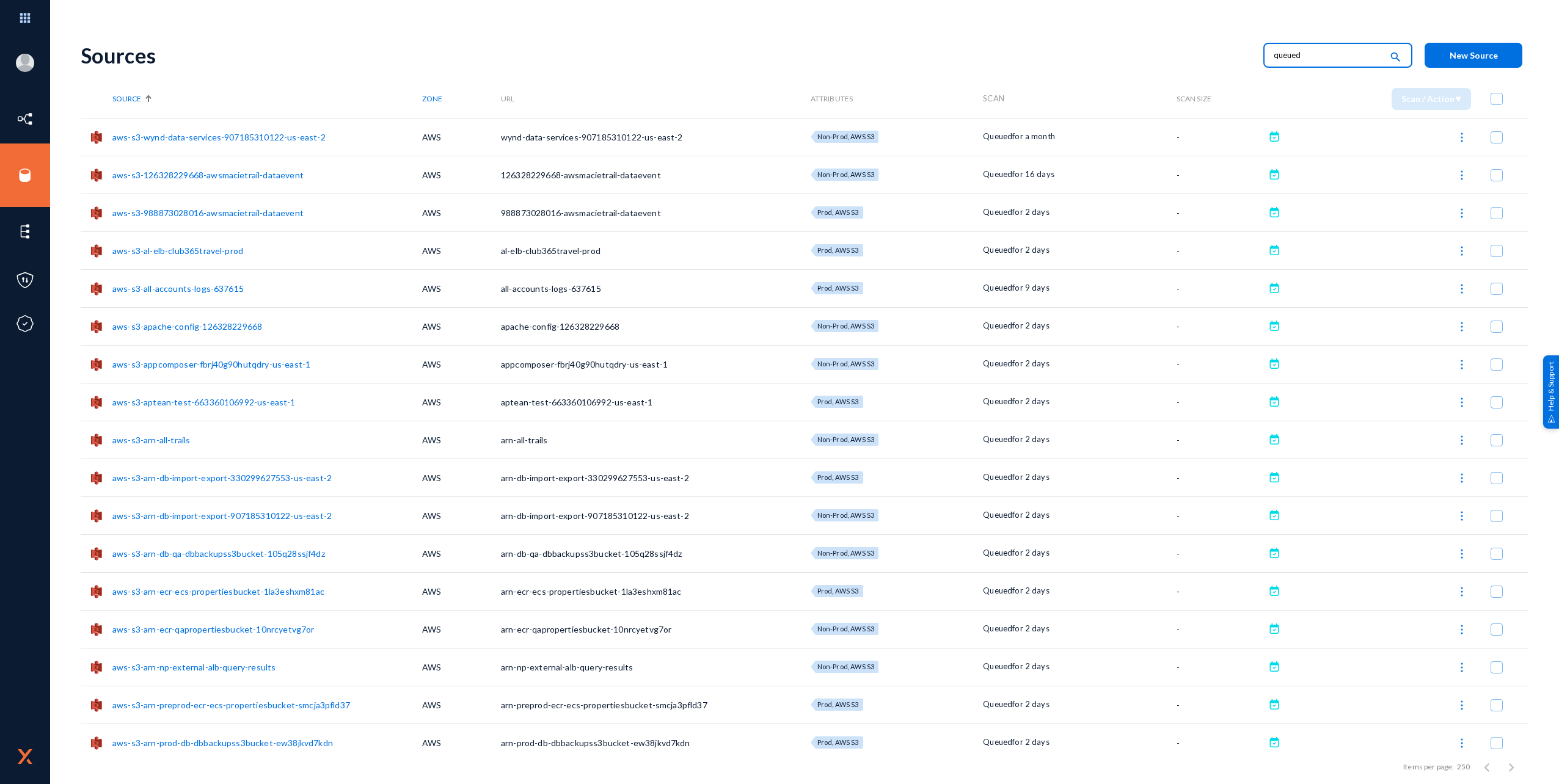
checkbox input "true"
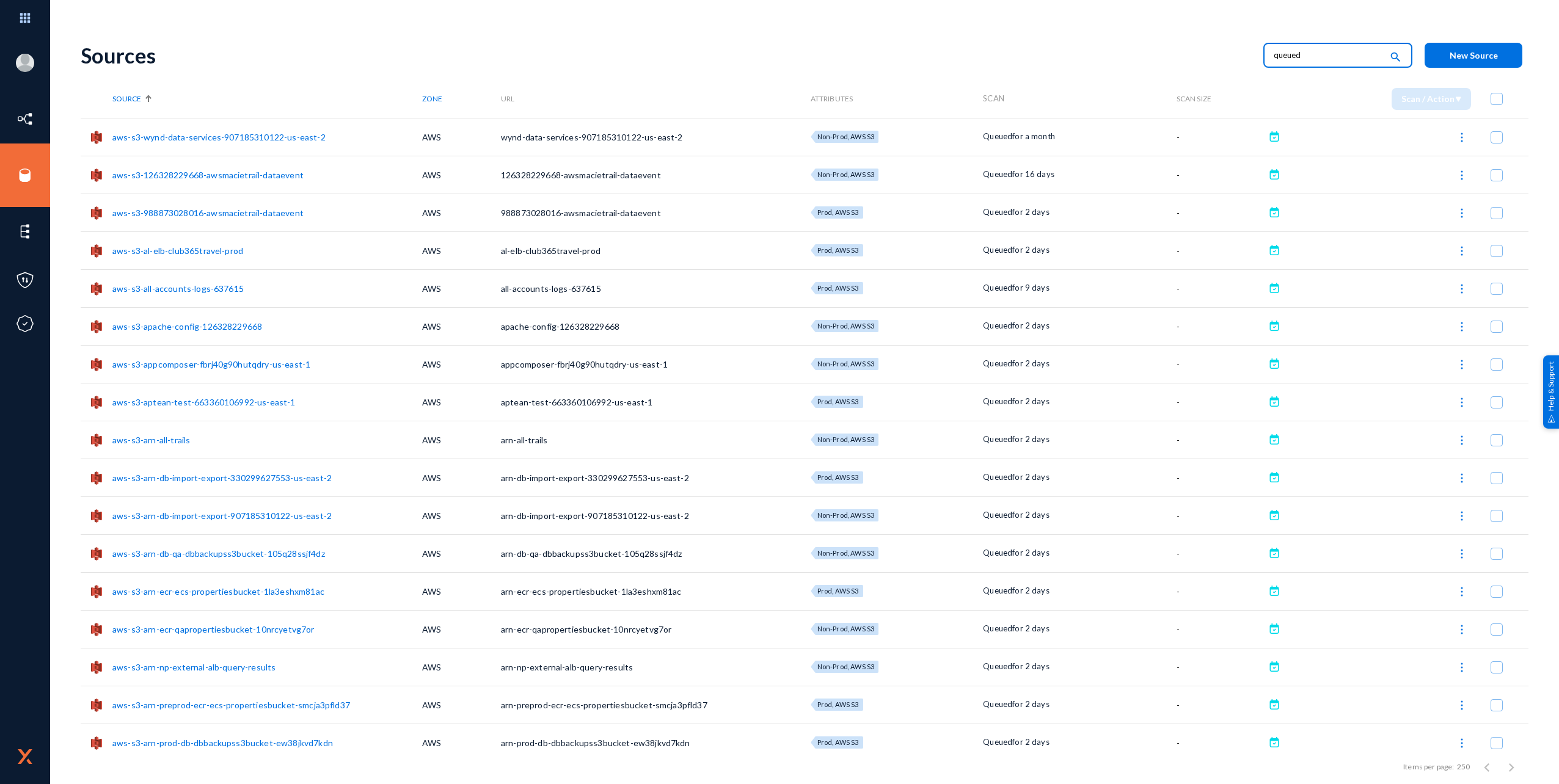
checkbox input "true"
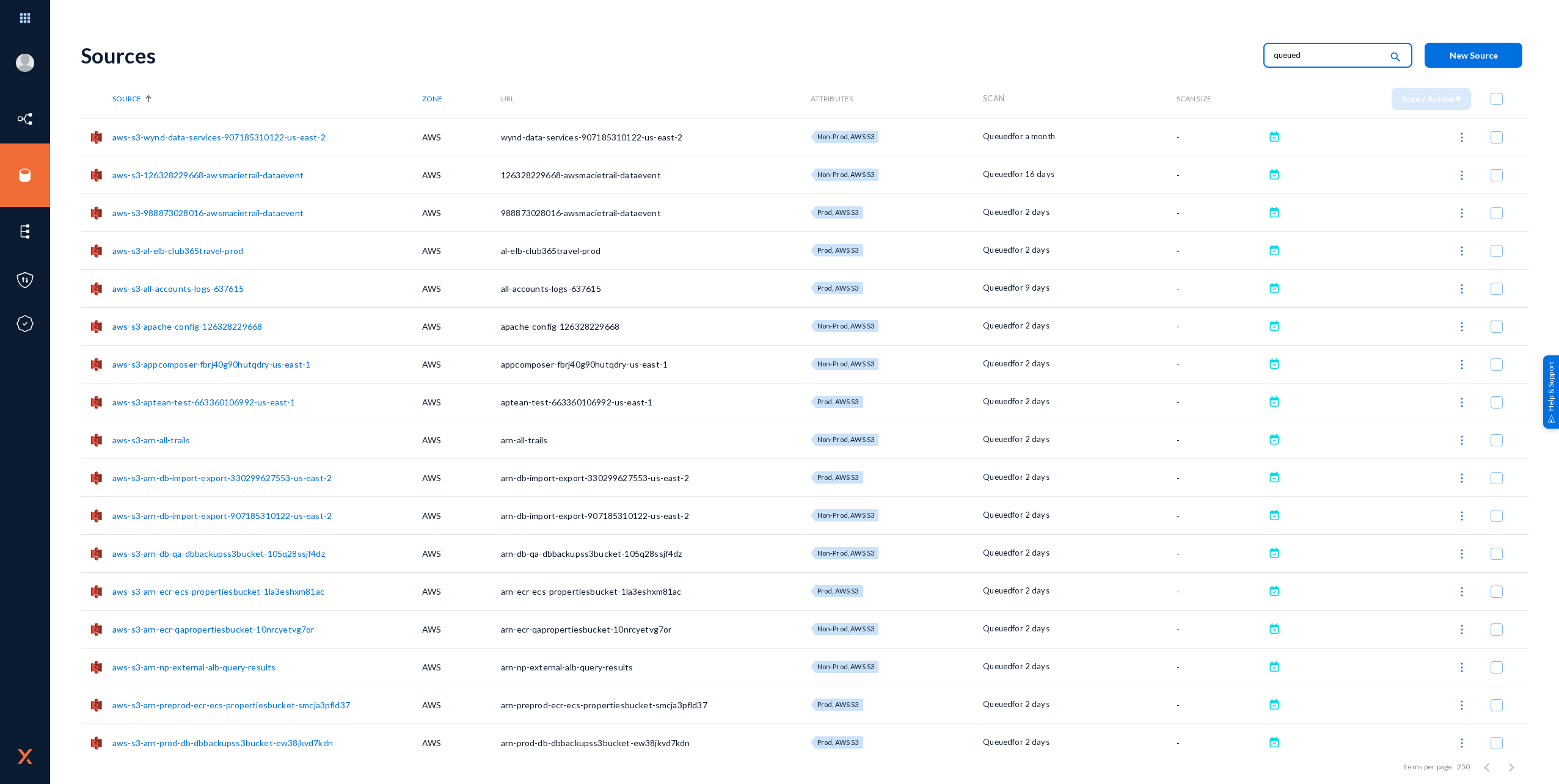
checkbox input "true"
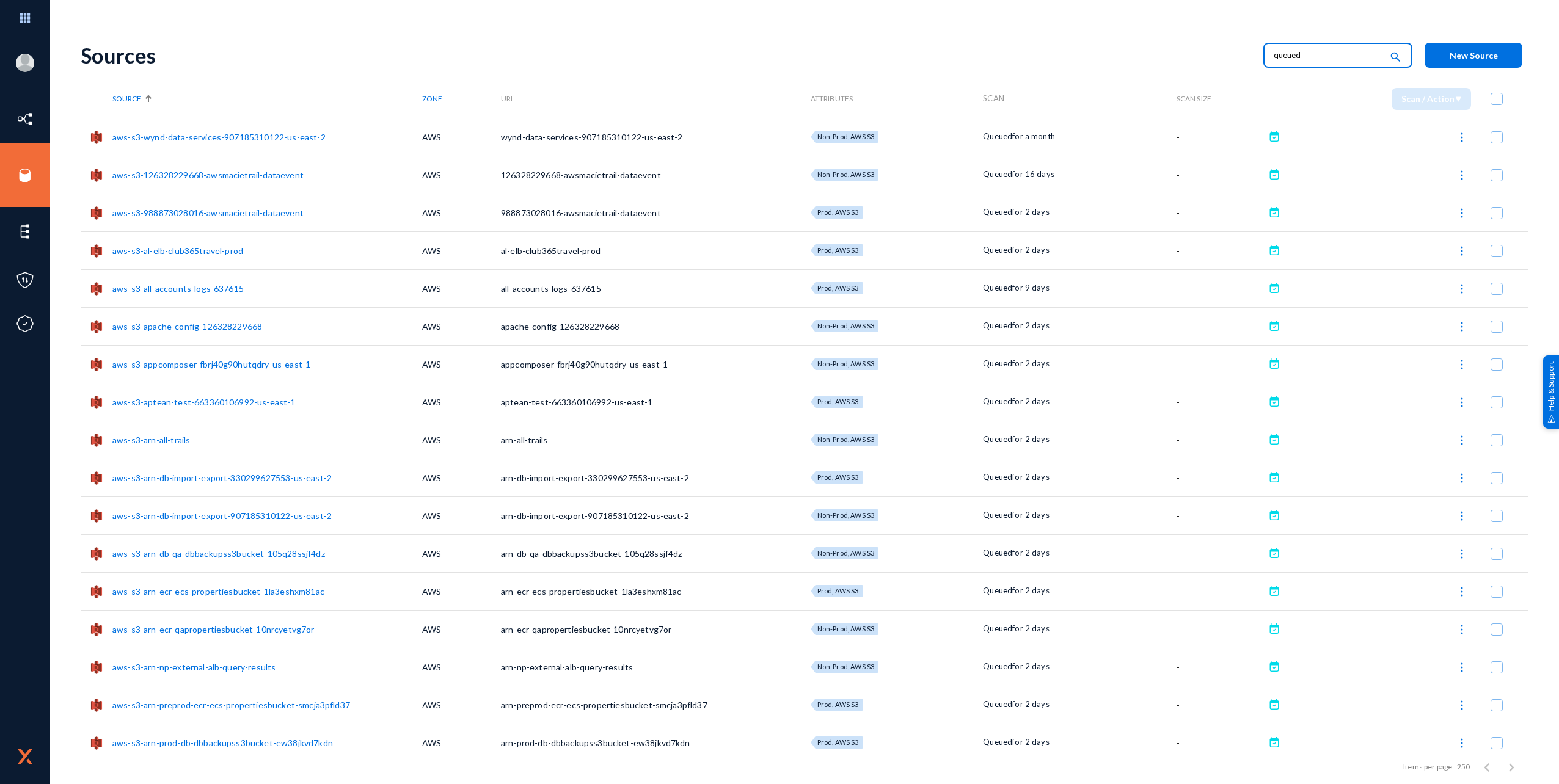
checkbox input "true"
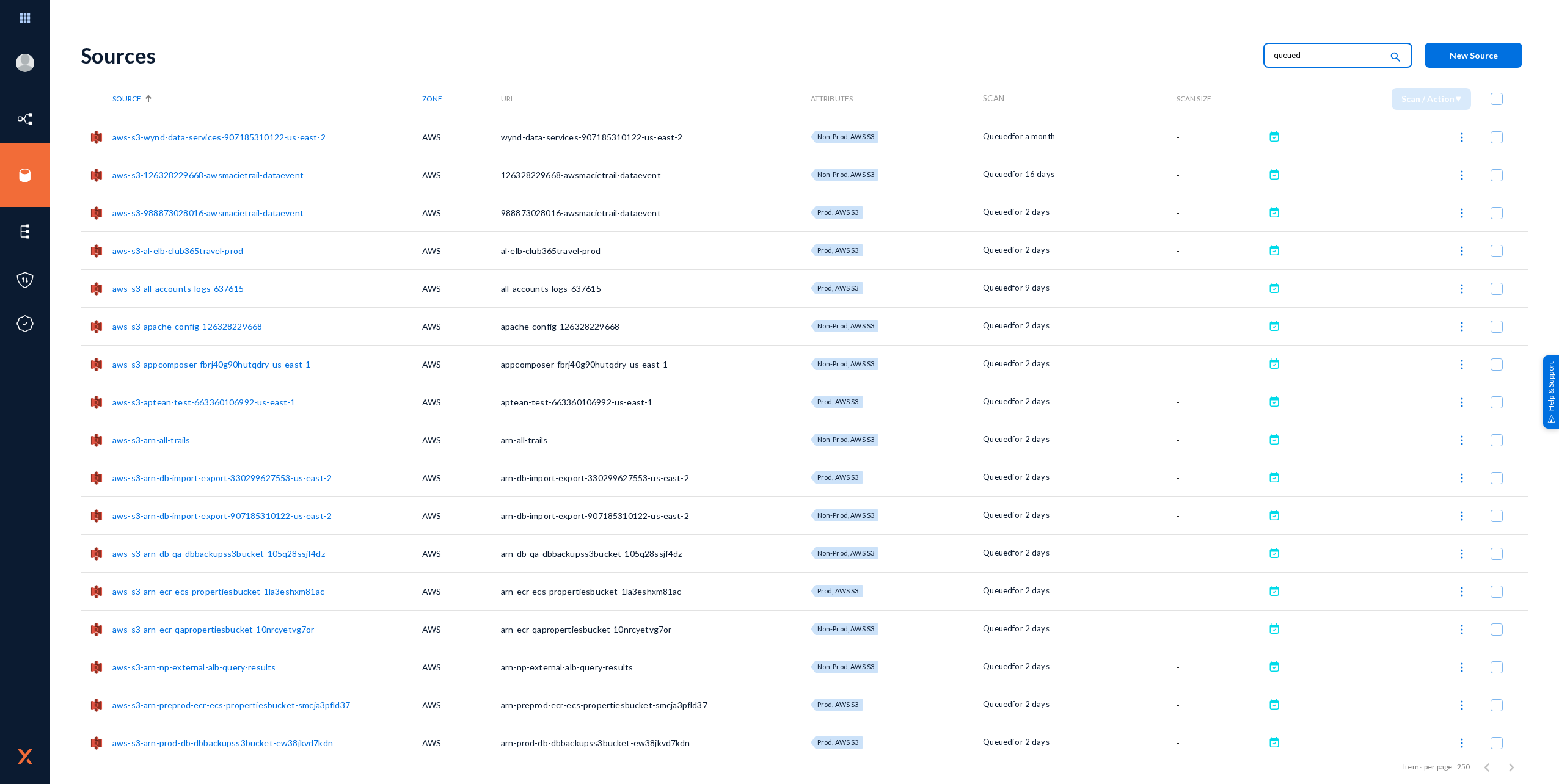
checkbox input "true"
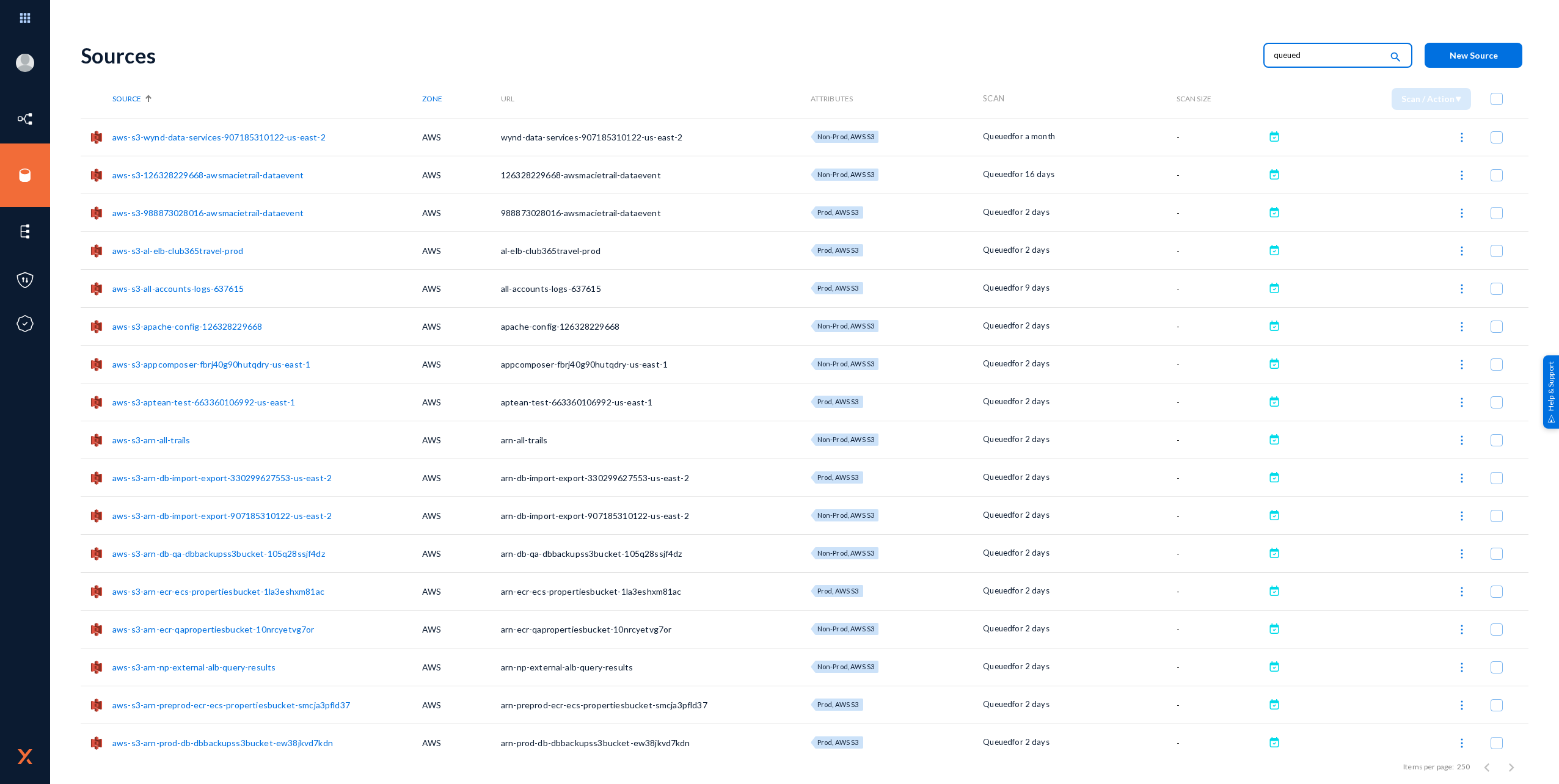
checkbox input "true"
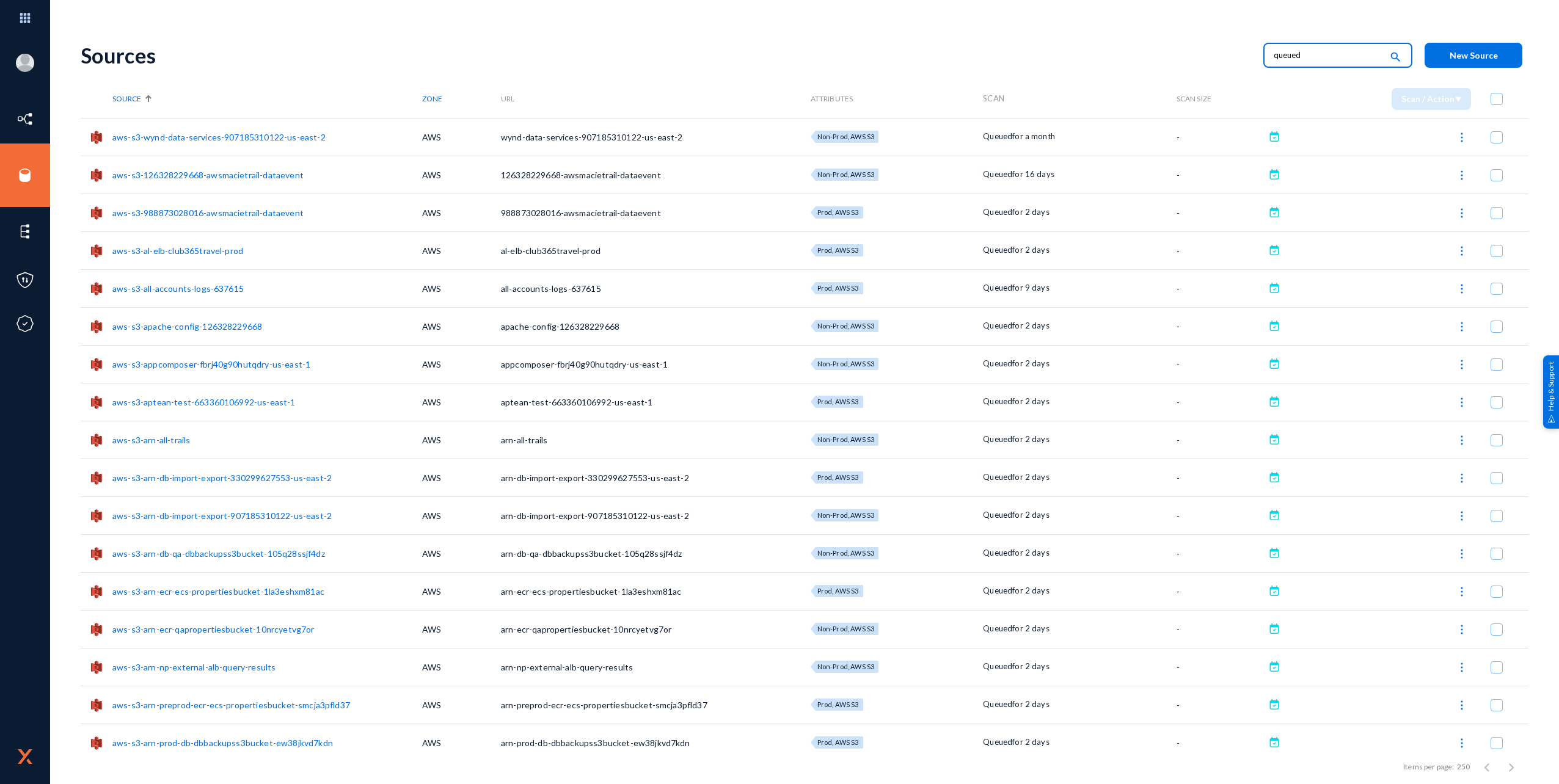
checkbox input "true"
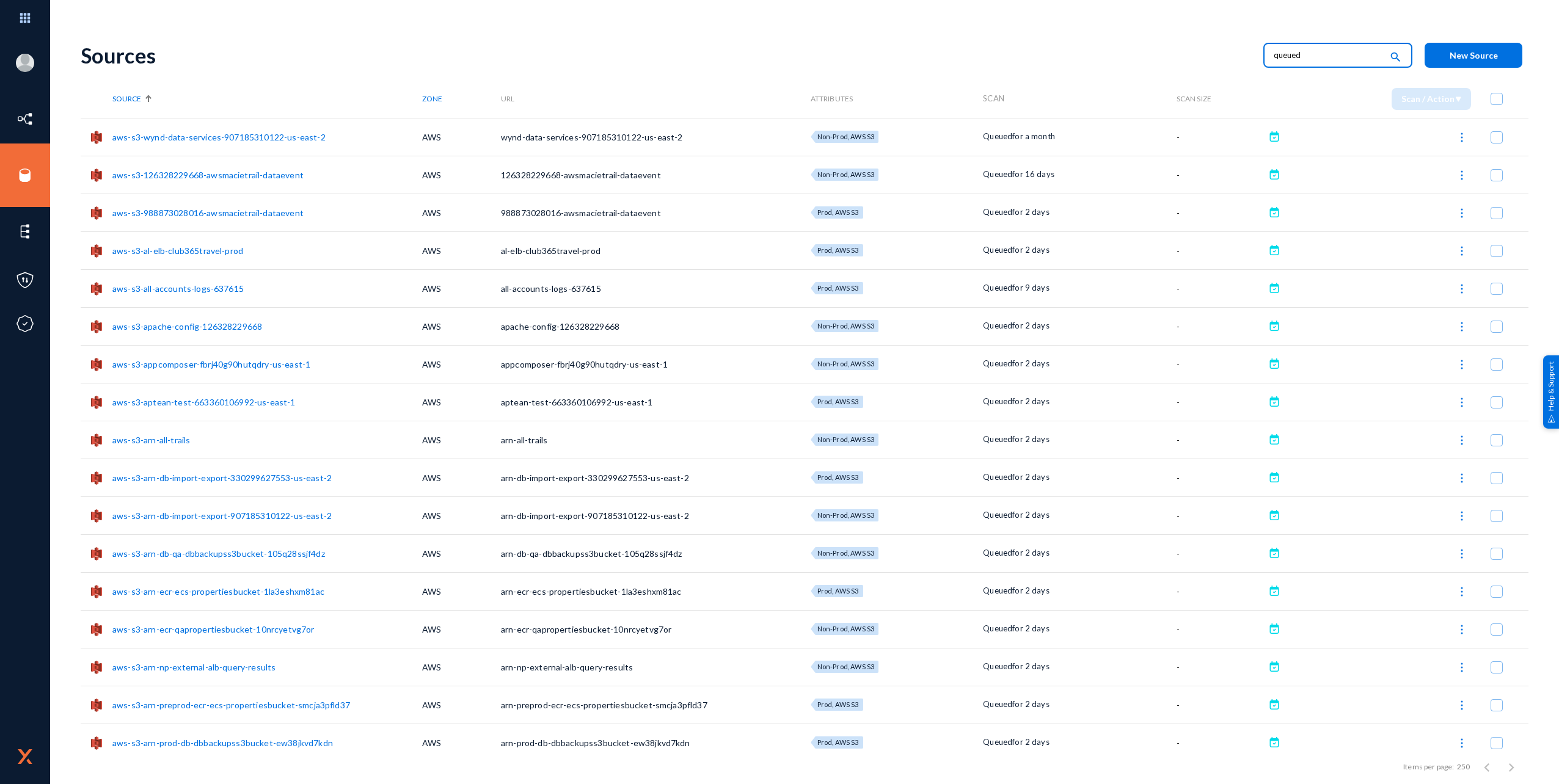
checkbox input "true"
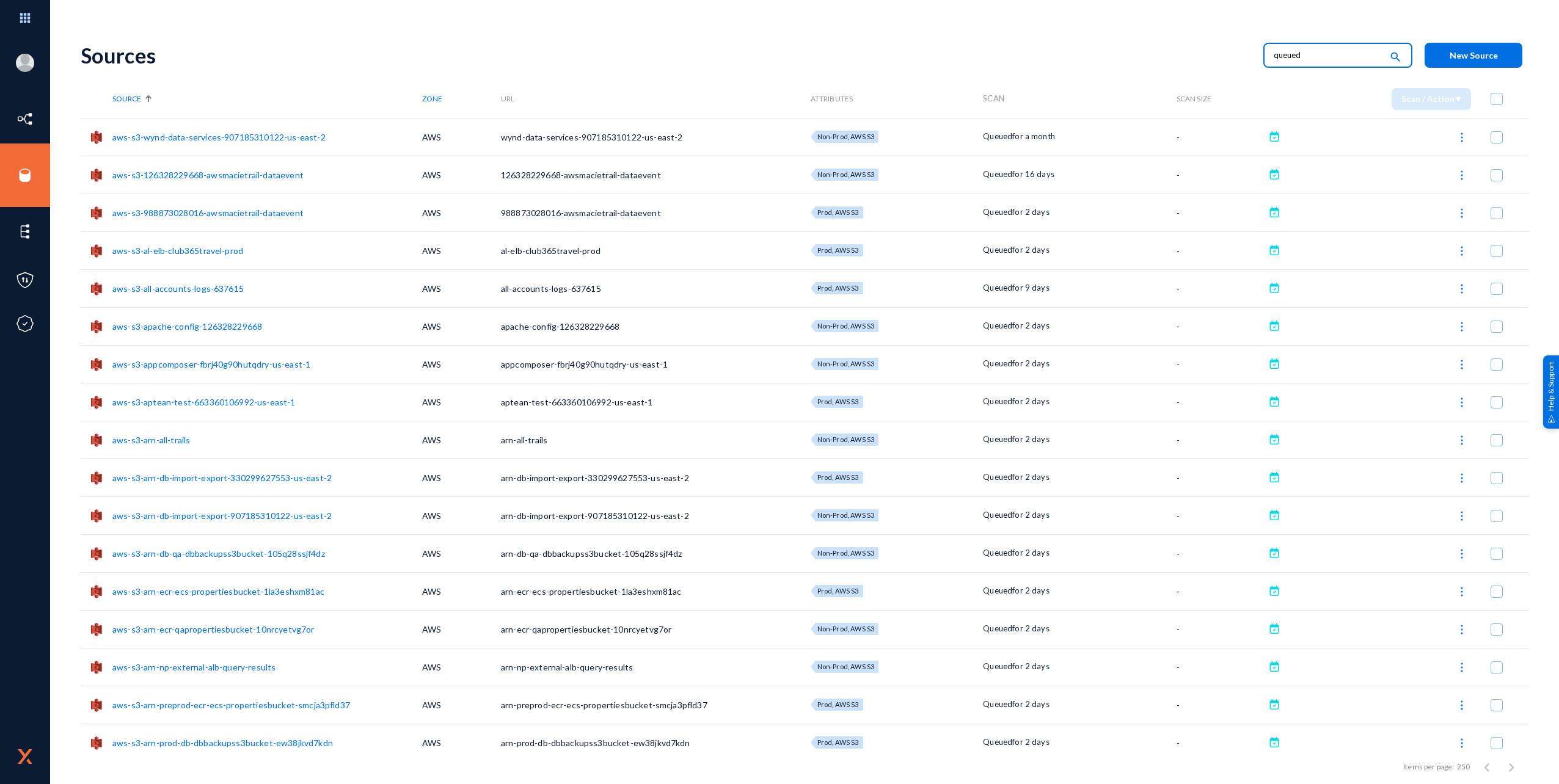
checkbox input "true"
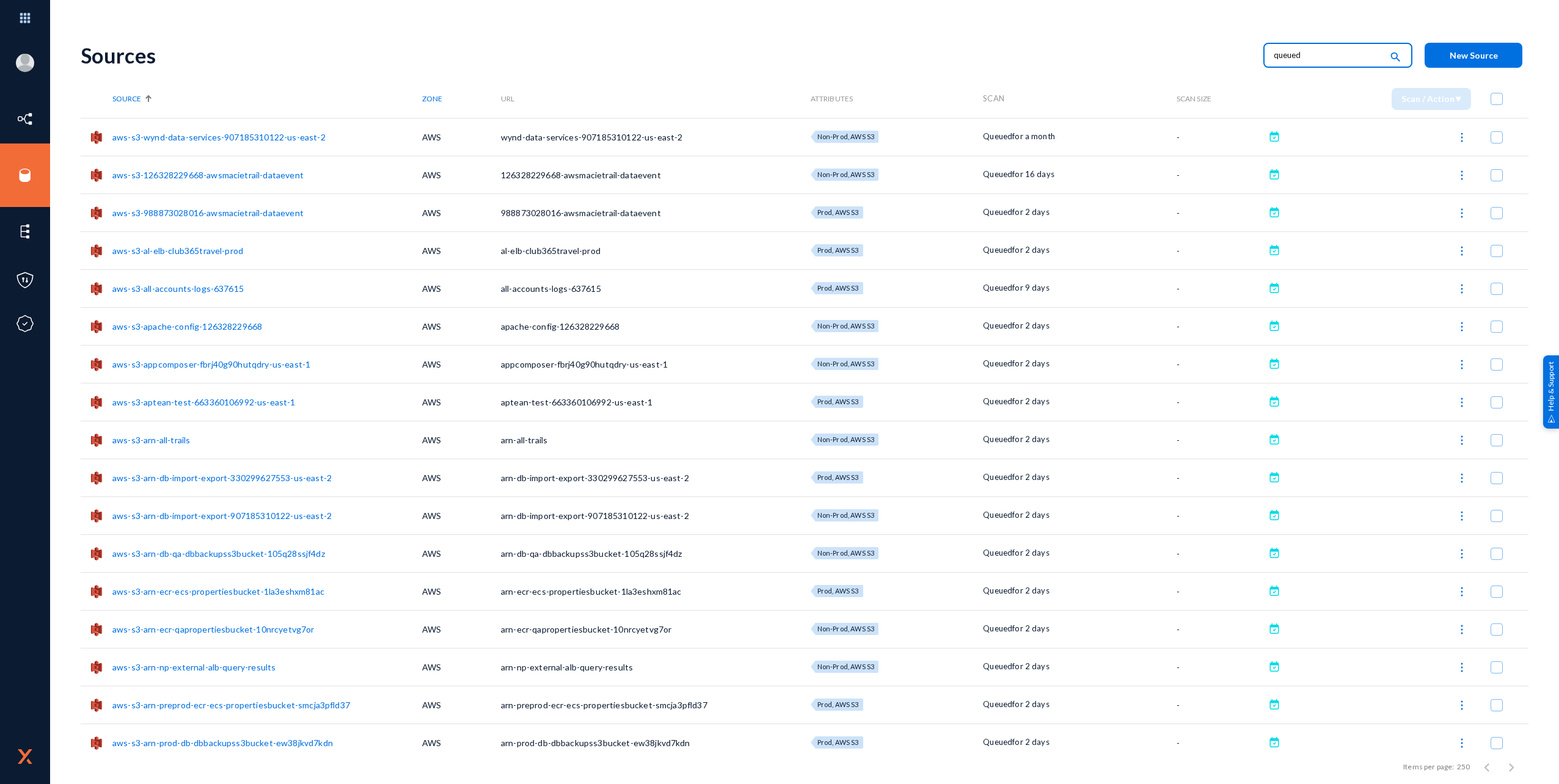
checkbox input "true"
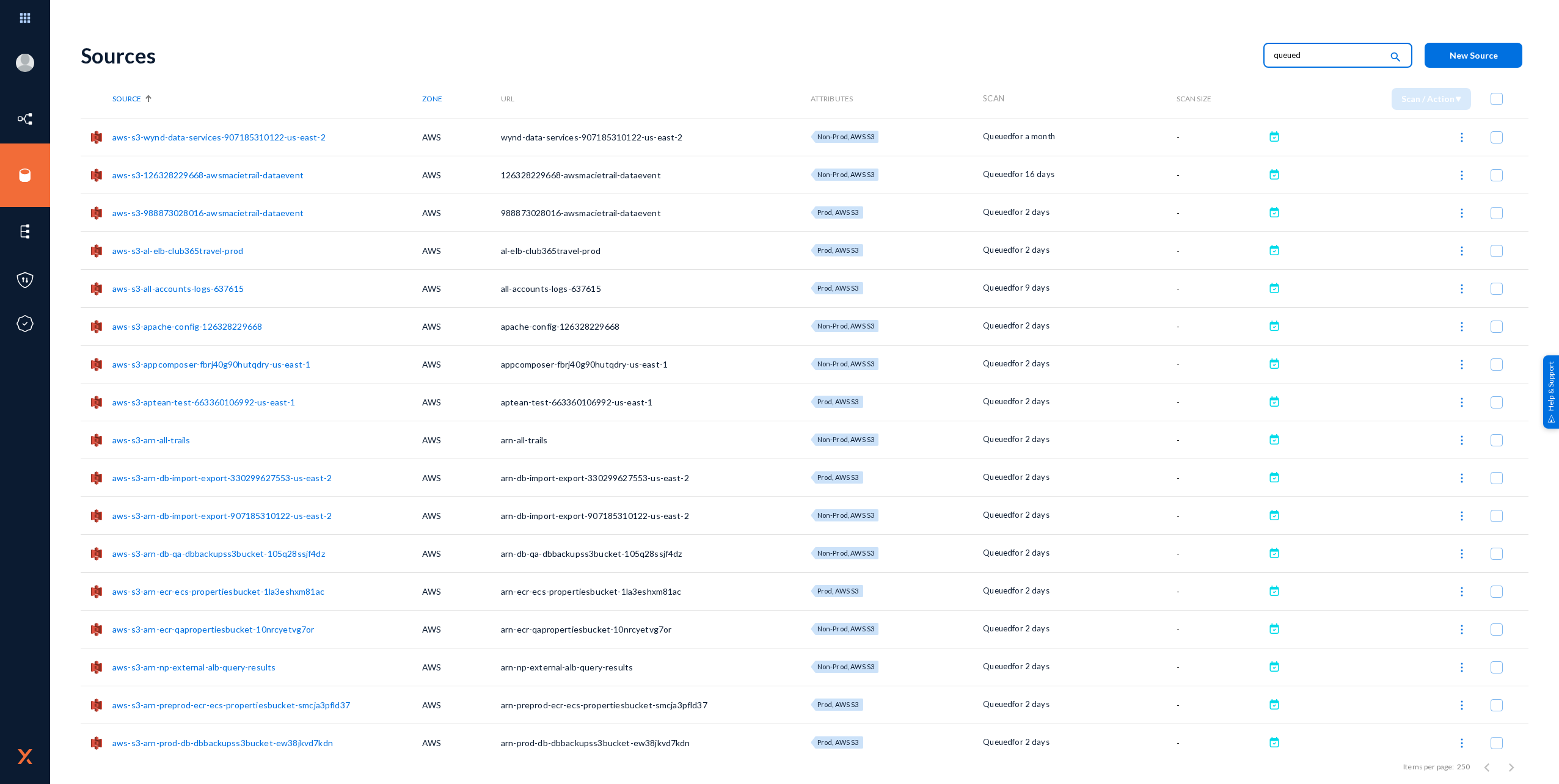
checkbox input "true"
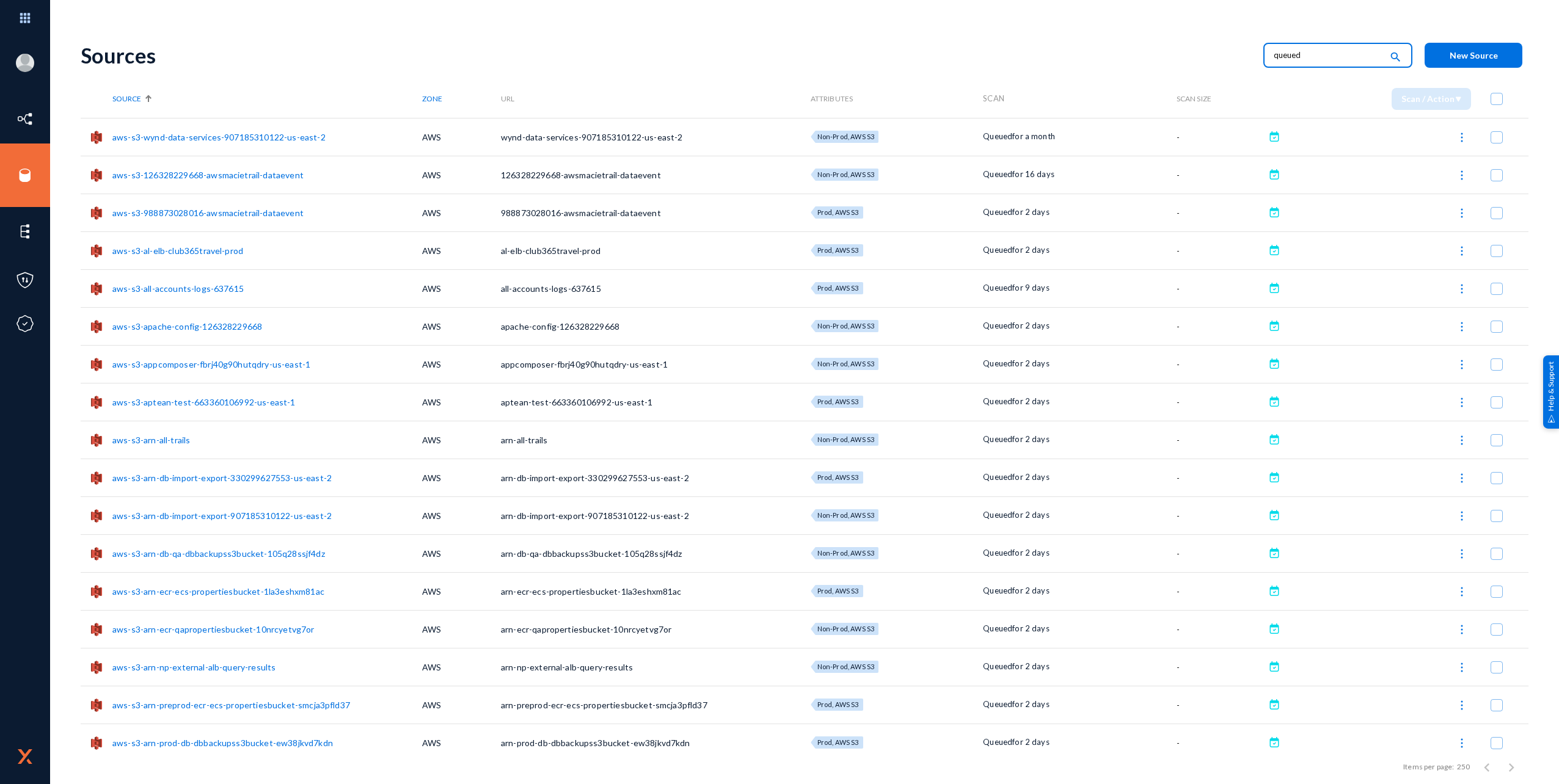
checkbox input "true"
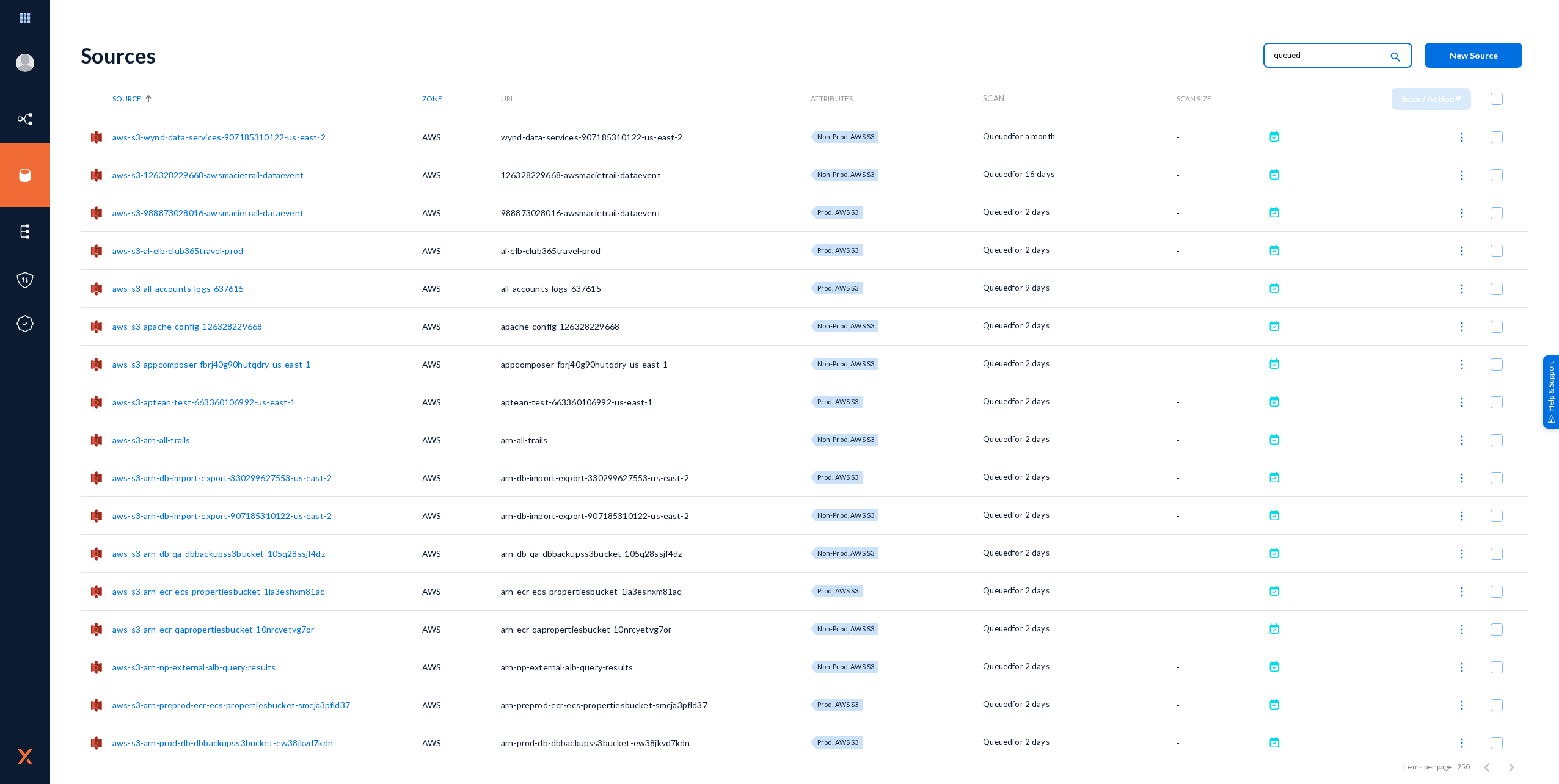
checkbox input "true"
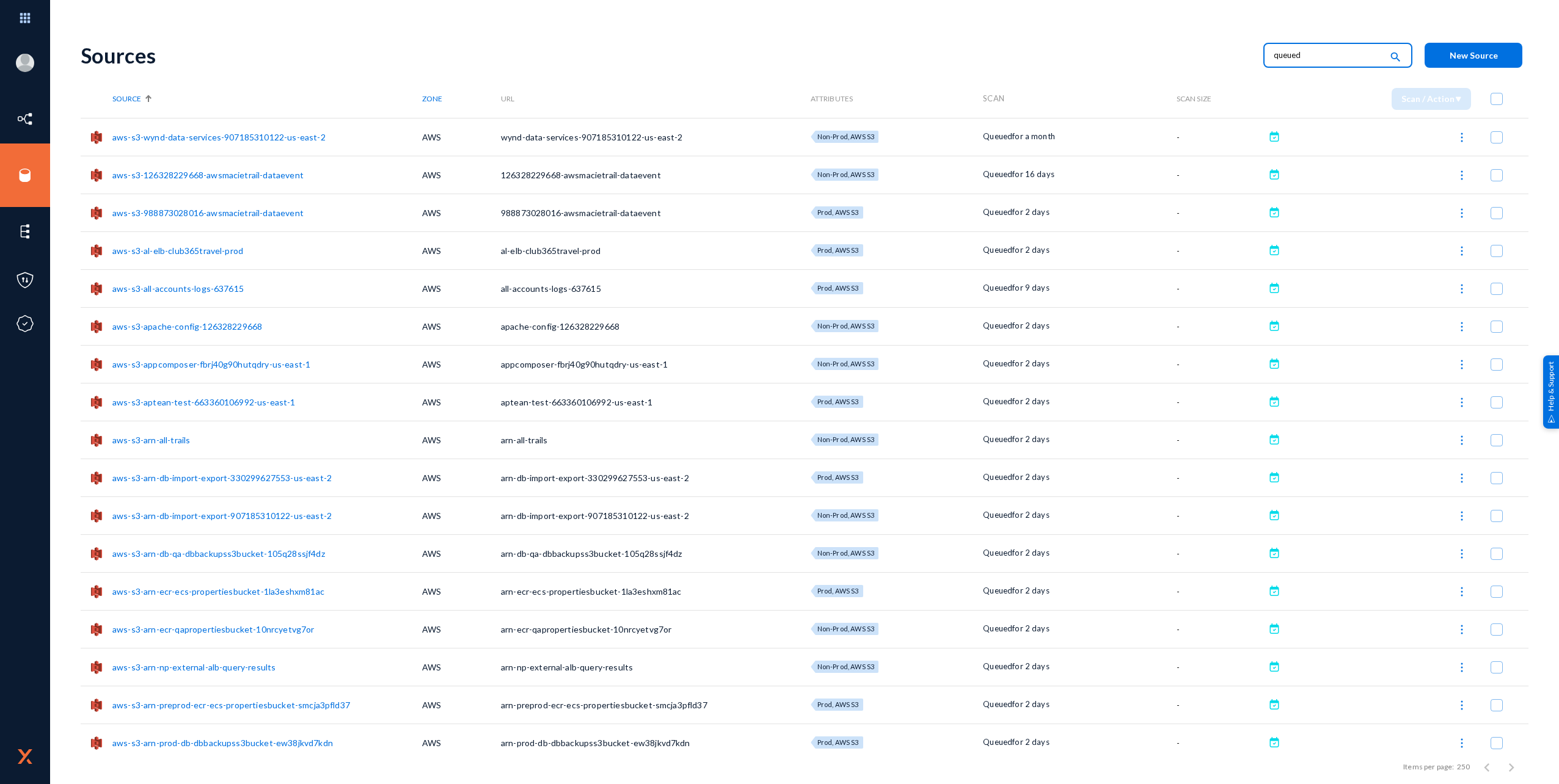
checkbox input "true"
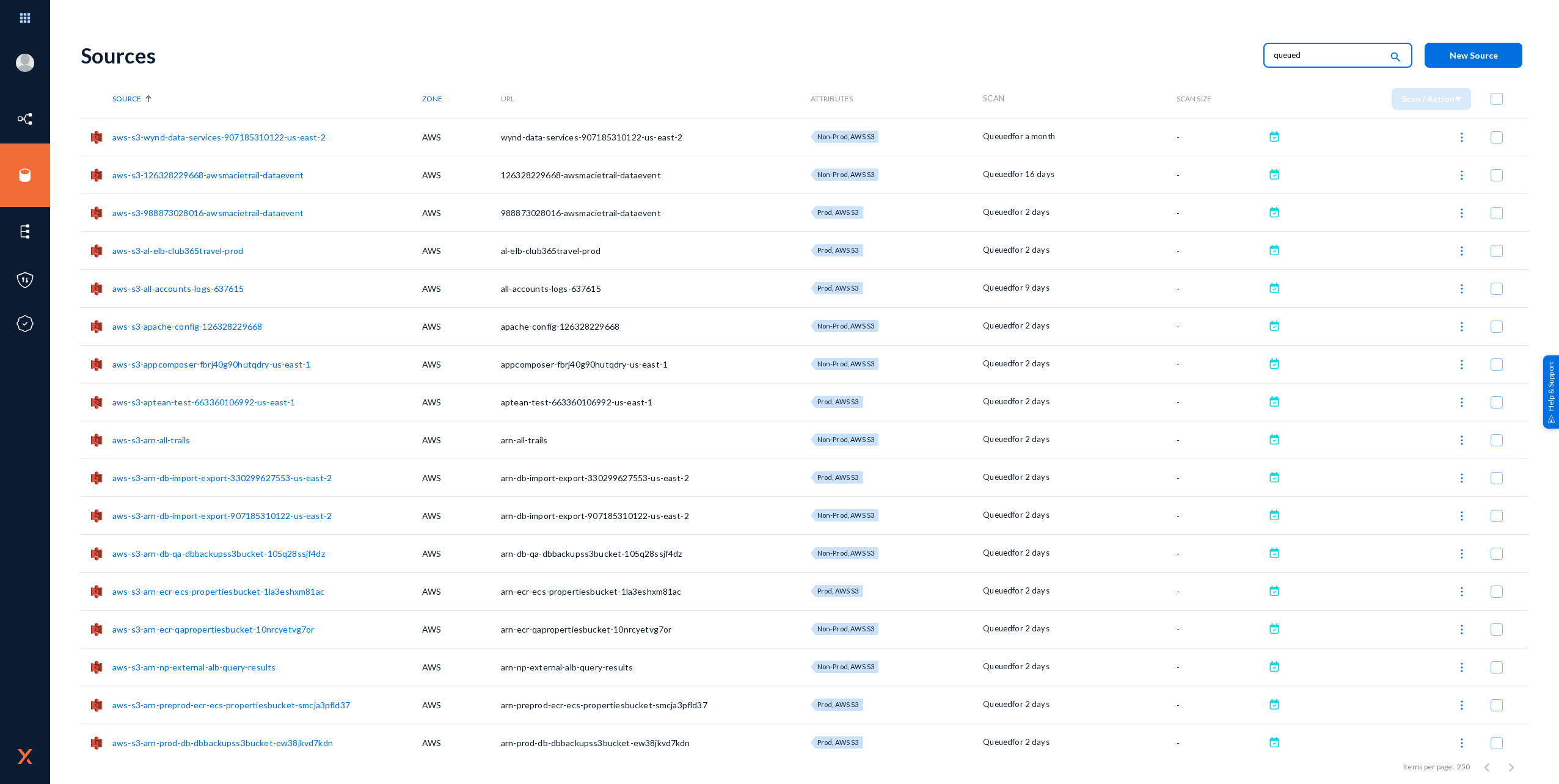
checkbox input "true"
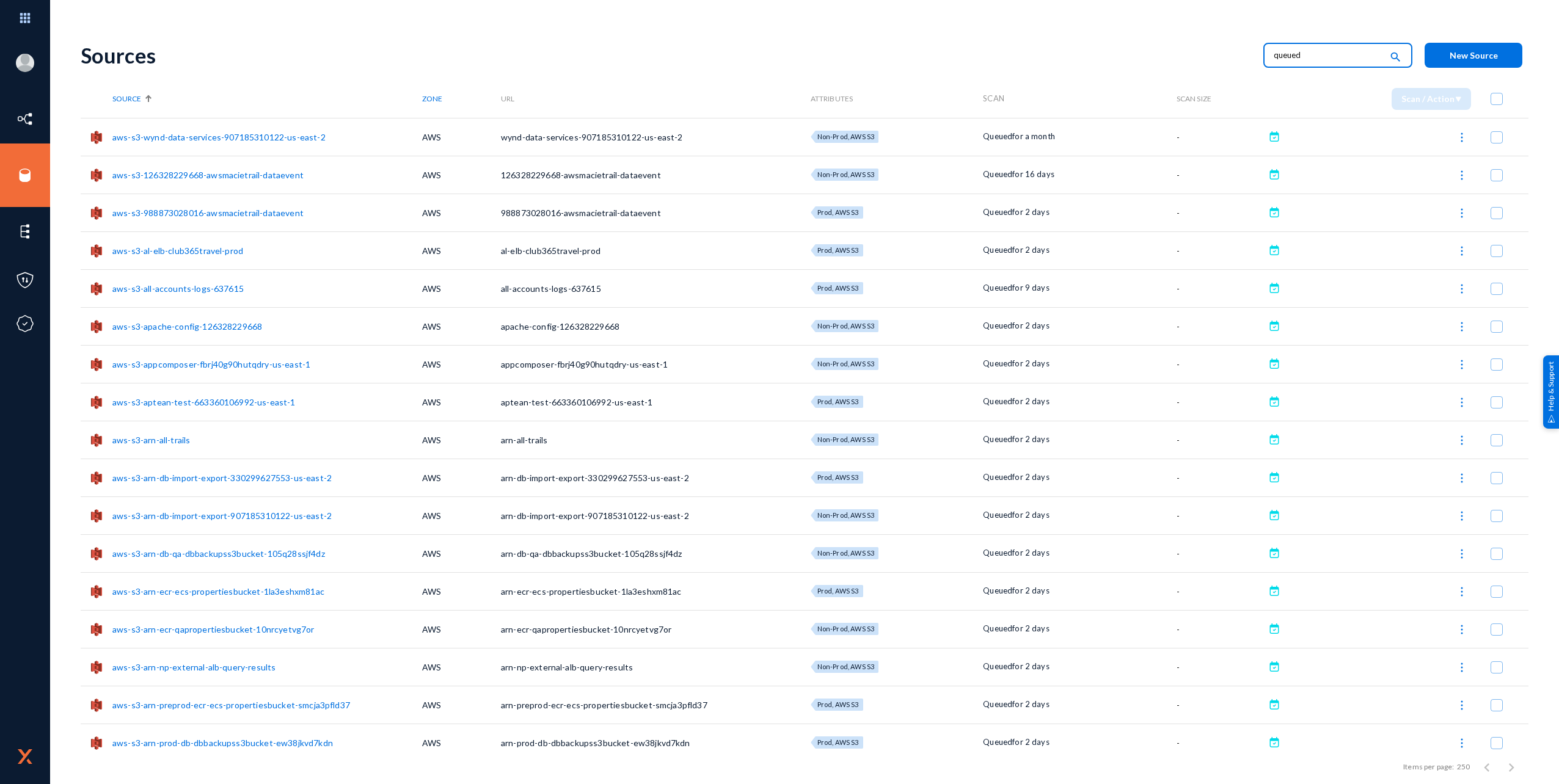
checkbox input "true"
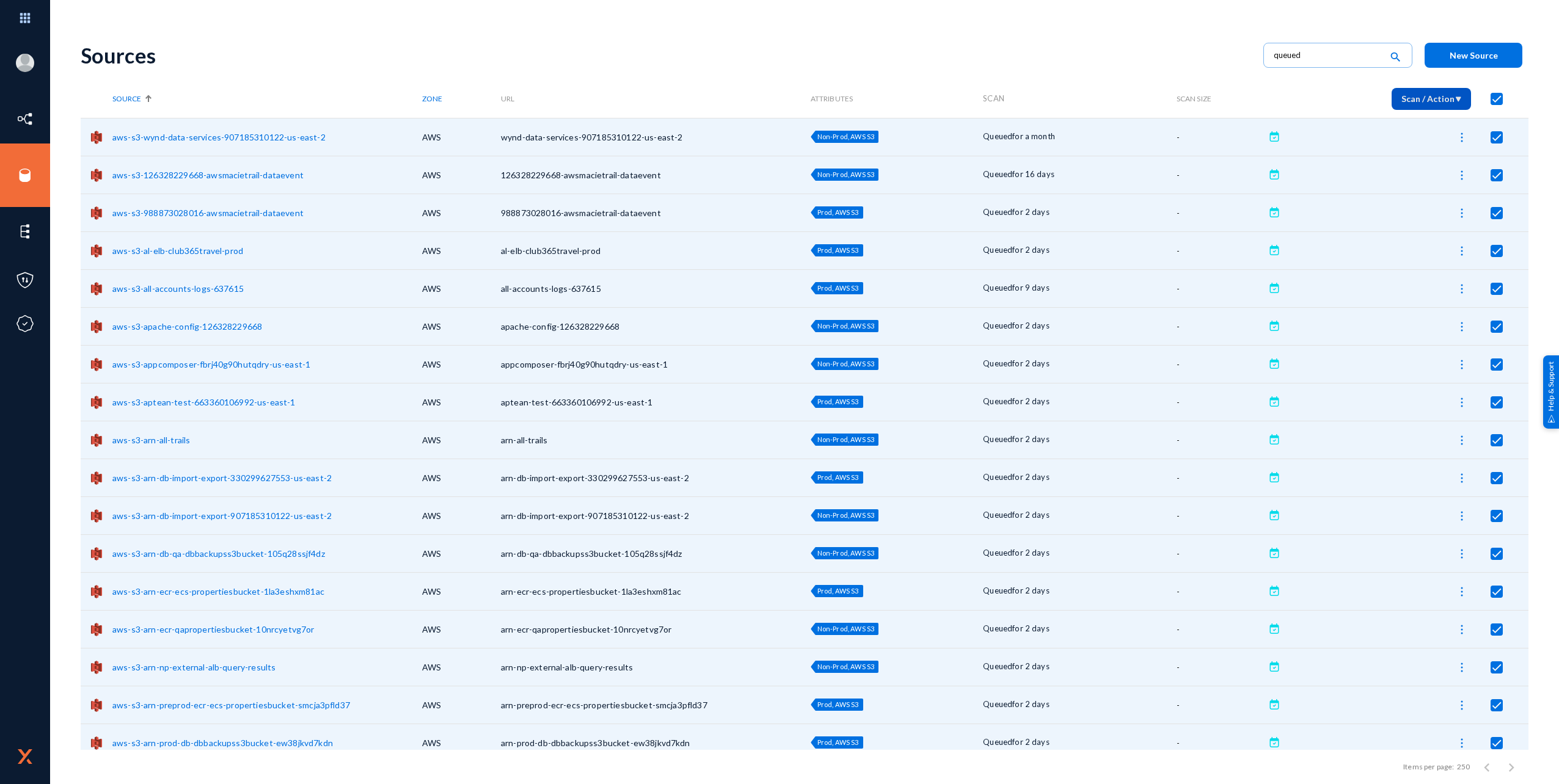
click at [1456, 103] on img at bounding box center [1458, 99] width 7 height 6
click at [1299, 54] on div at bounding box center [779, 392] width 1559 height 784
click at [1299, 54] on input "queued" at bounding box center [1328, 55] width 108 height 19
click at [1493, 96] on span at bounding box center [1497, 99] width 12 height 12
click at [1496, 104] on input "checkbox" at bounding box center [1496, 104] width 1 height 1
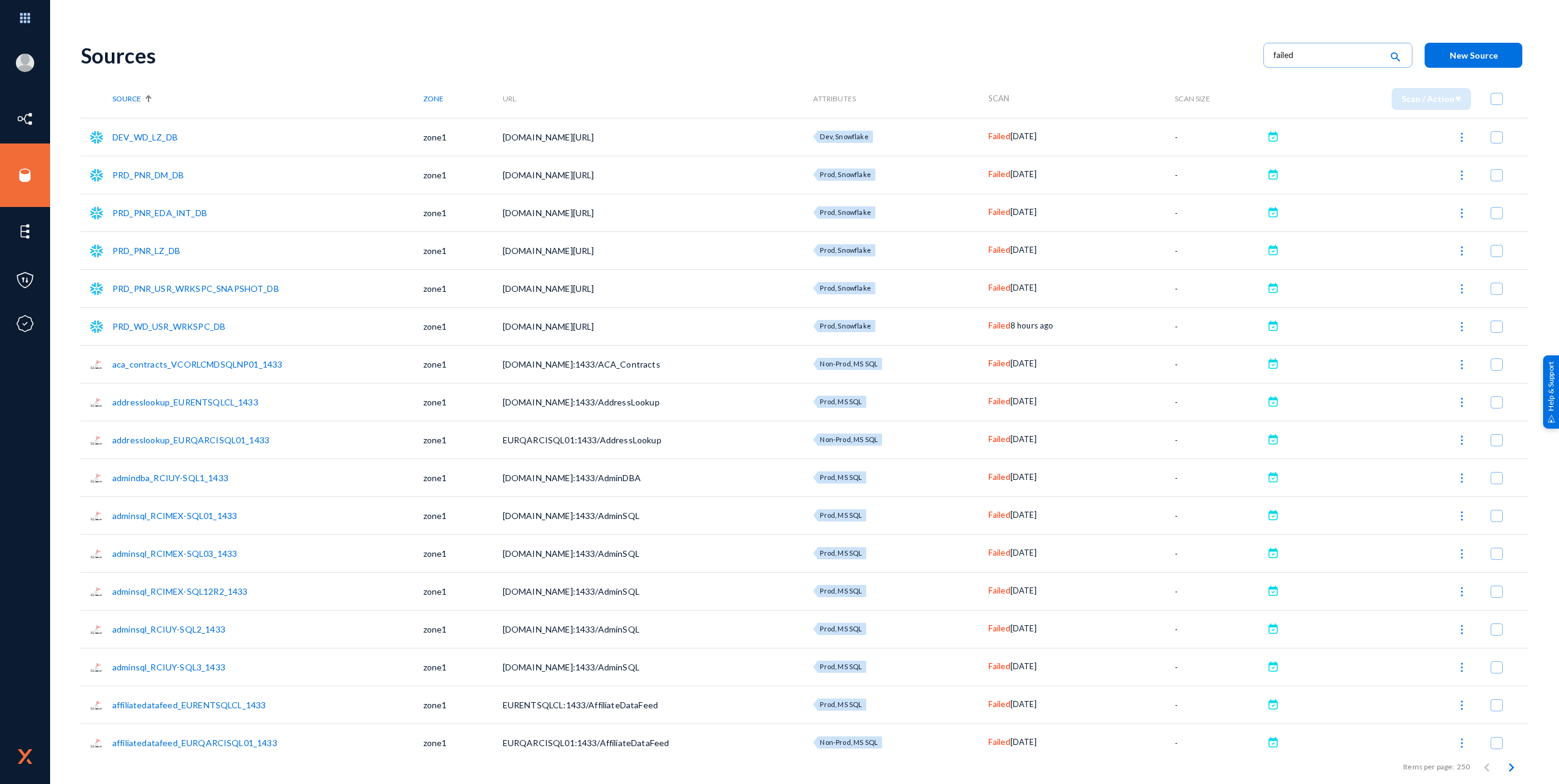
click at [1493, 101] on span at bounding box center [1497, 99] width 12 height 12
click at [1496, 104] on input "checkbox" at bounding box center [1496, 104] width 1 height 1
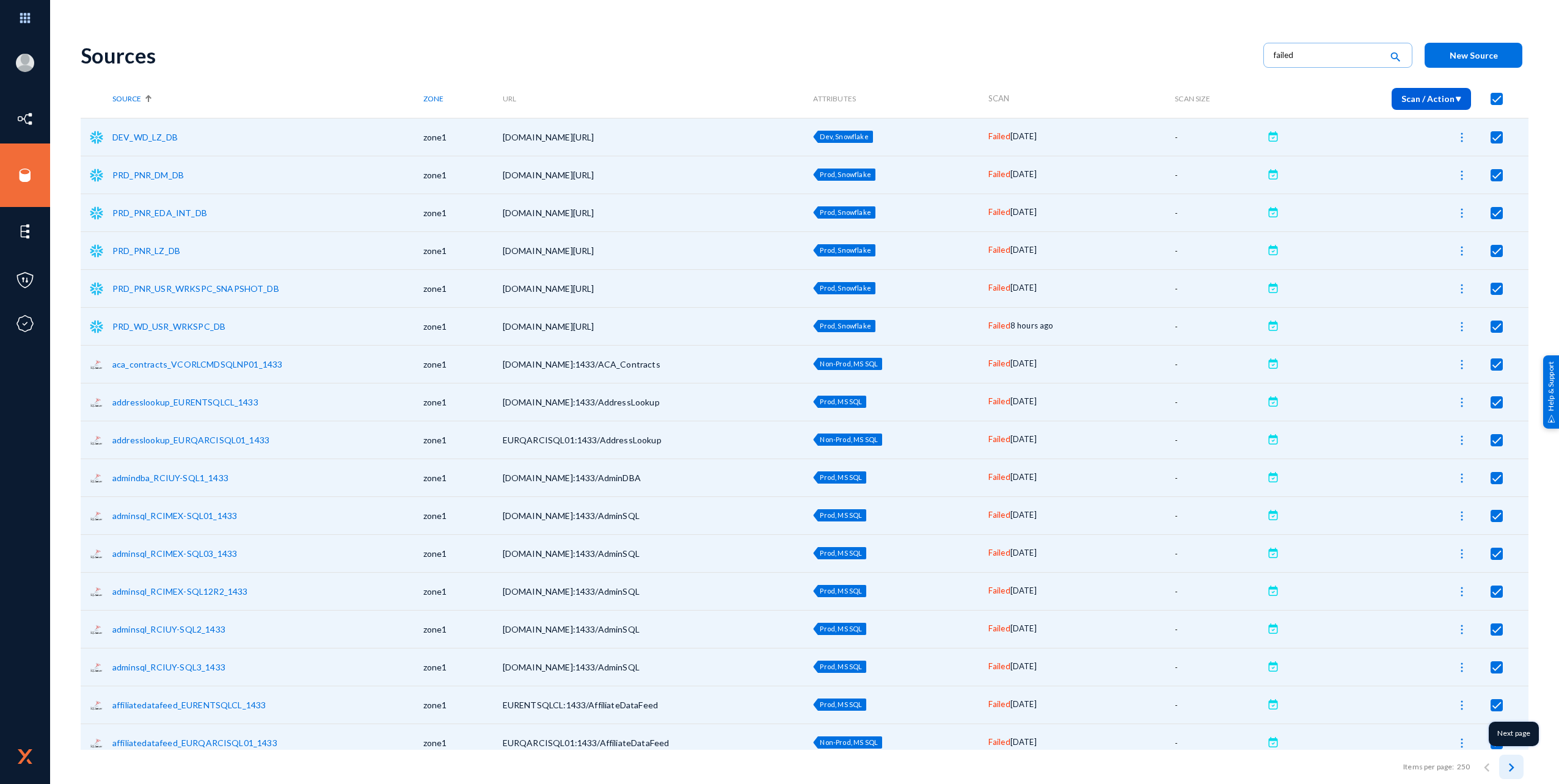
click at [1511, 767] on icon "Next page" at bounding box center [1512, 768] width 17 height 17
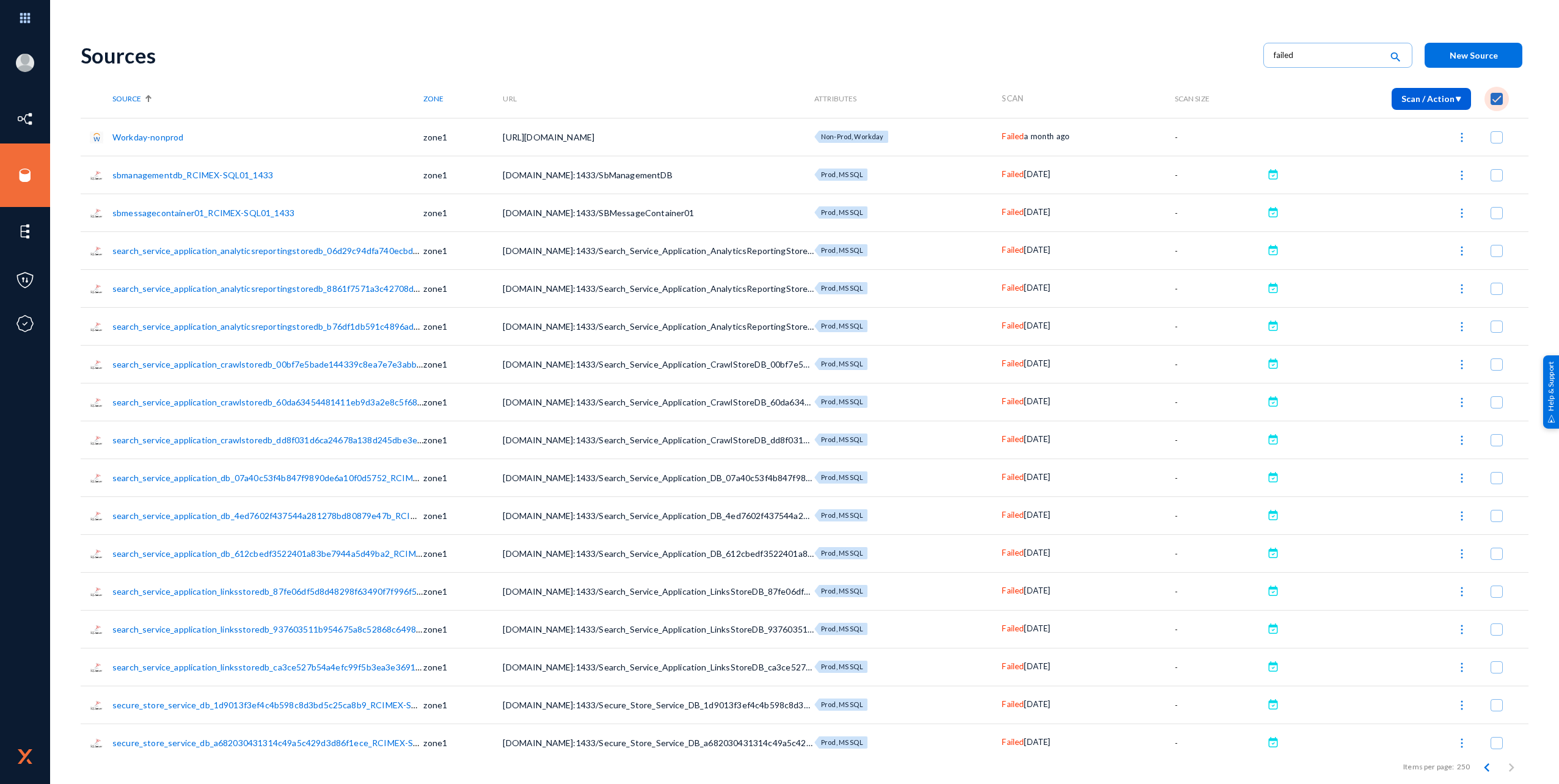
click at [1497, 99] on span at bounding box center [1497, 99] width 12 height 12
click at [1497, 104] on input "checkbox" at bounding box center [1496, 104] width 1 height 1
click at [1497, 99] on span at bounding box center [1497, 99] width 12 height 12
click at [1497, 104] on input "checkbox" at bounding box center [1496, 104] width 1 height 1
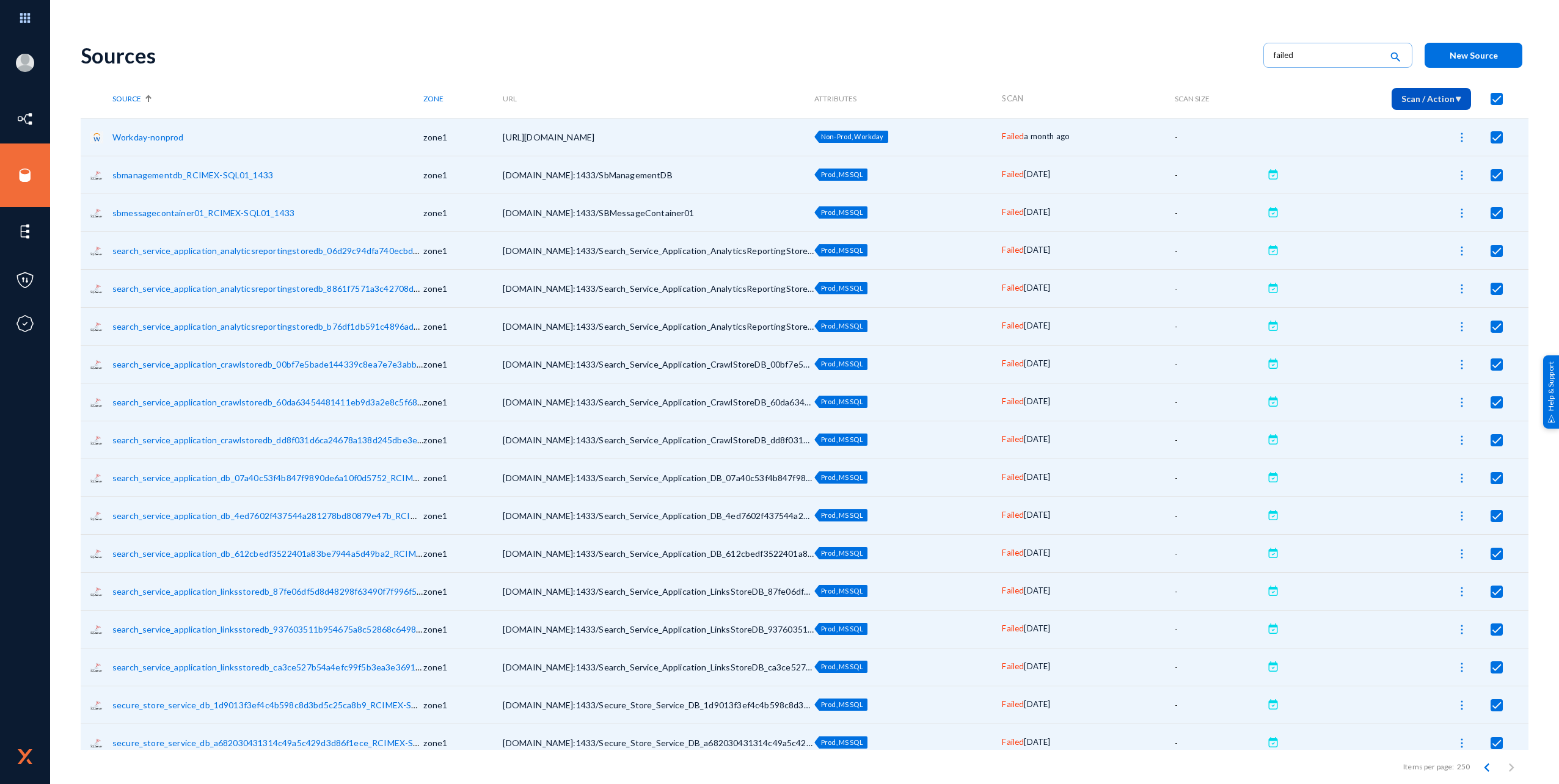
click at [1455, 100] on img at bounding box center [1458, 99] width 7 height 6
click at [1202, 80] on div at bounding box center [779, 392] width 1559 height 784
click at [1300, 48] on input "failed" at bounding box center [1328, 55] width 108 height 19
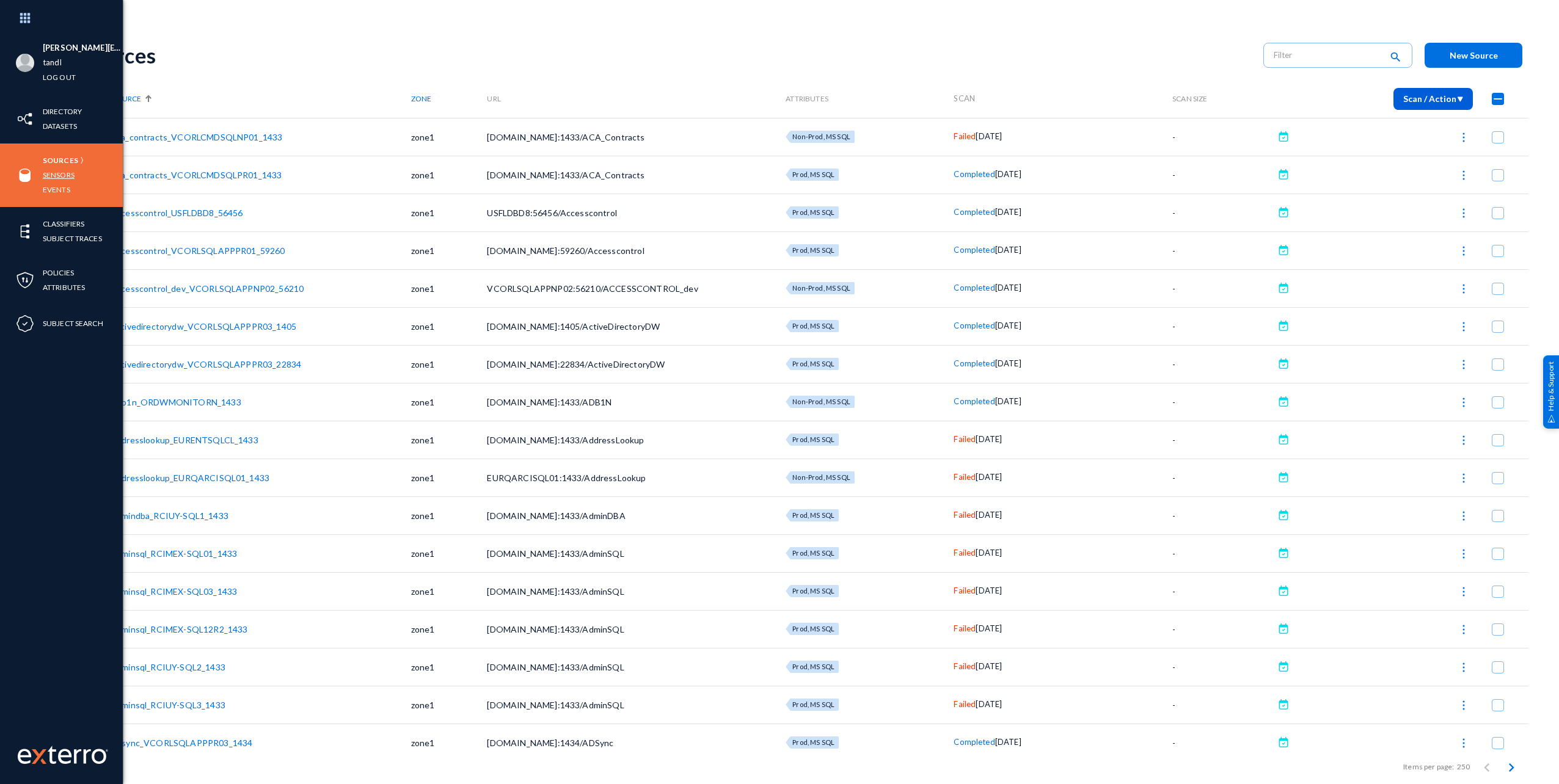
click at [64, 172] on link "Sensors" at bounding box center [58, 175] width 31 height 14
